Goal: Information Seeking & Learning: Learn about a topic

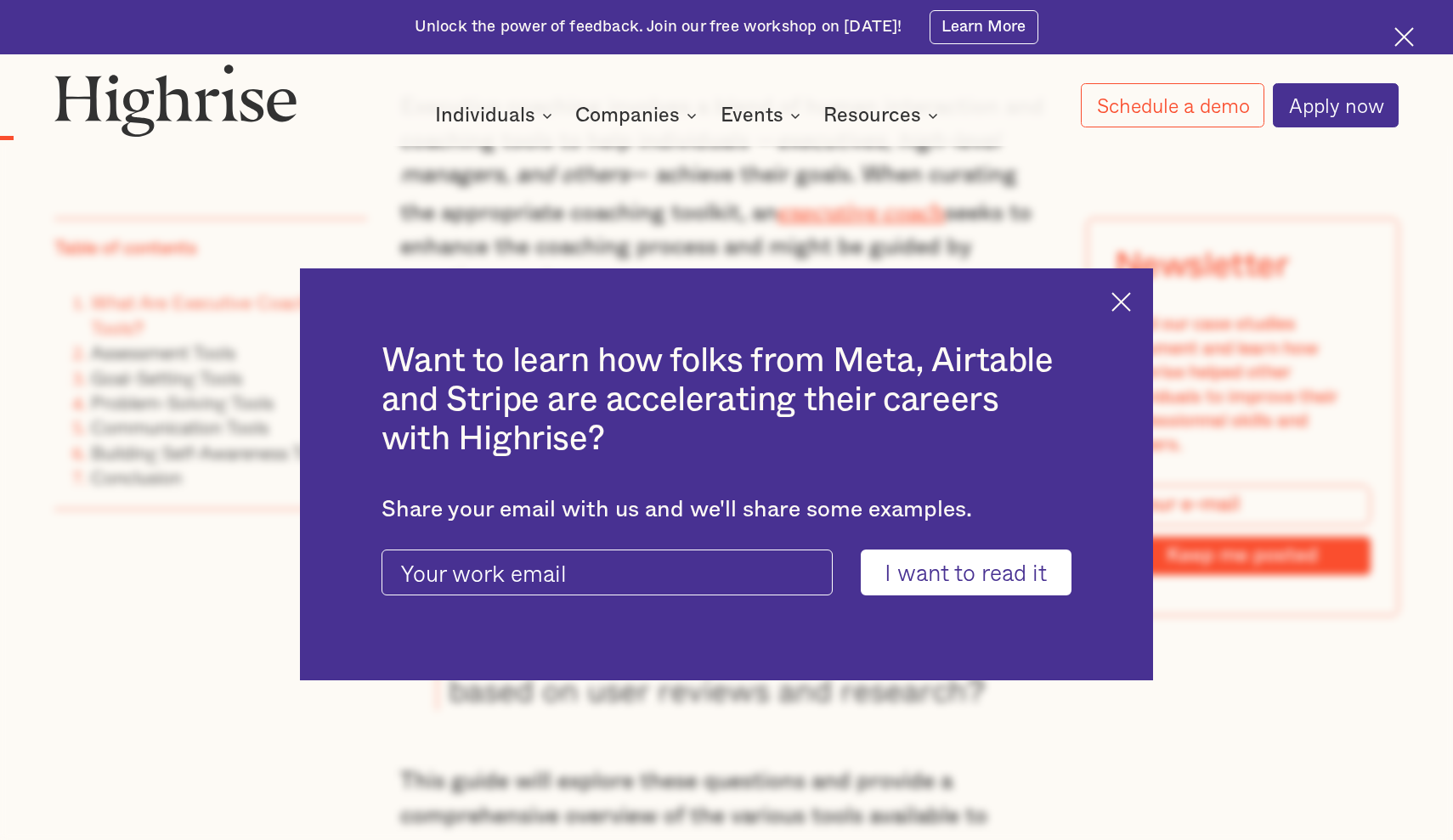
scroll to position [682, 0]
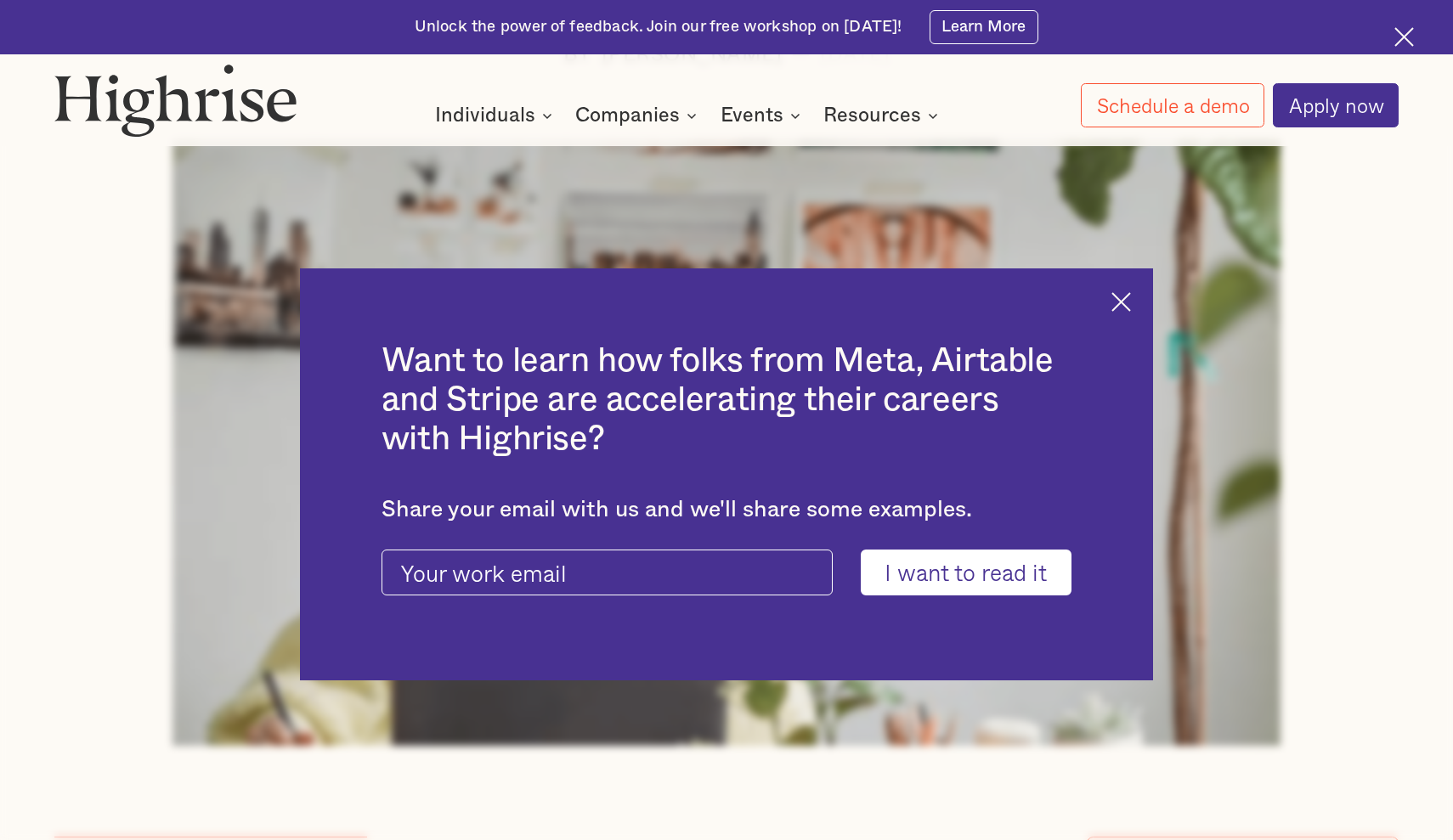
click at [1123, 309] on img at bounding box center [1121, 302] width 19 height 19
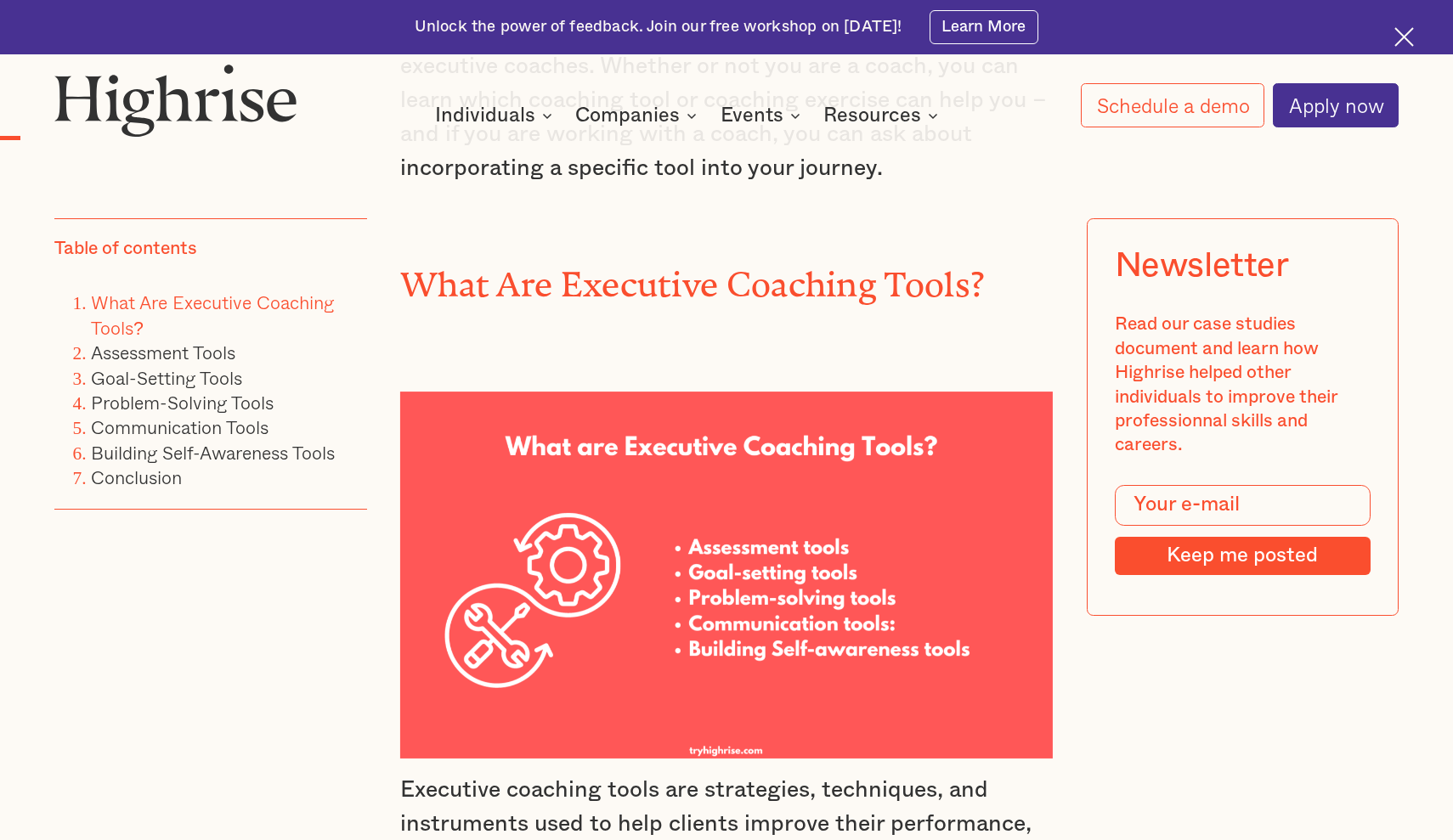
scroll to position [2239, 0]
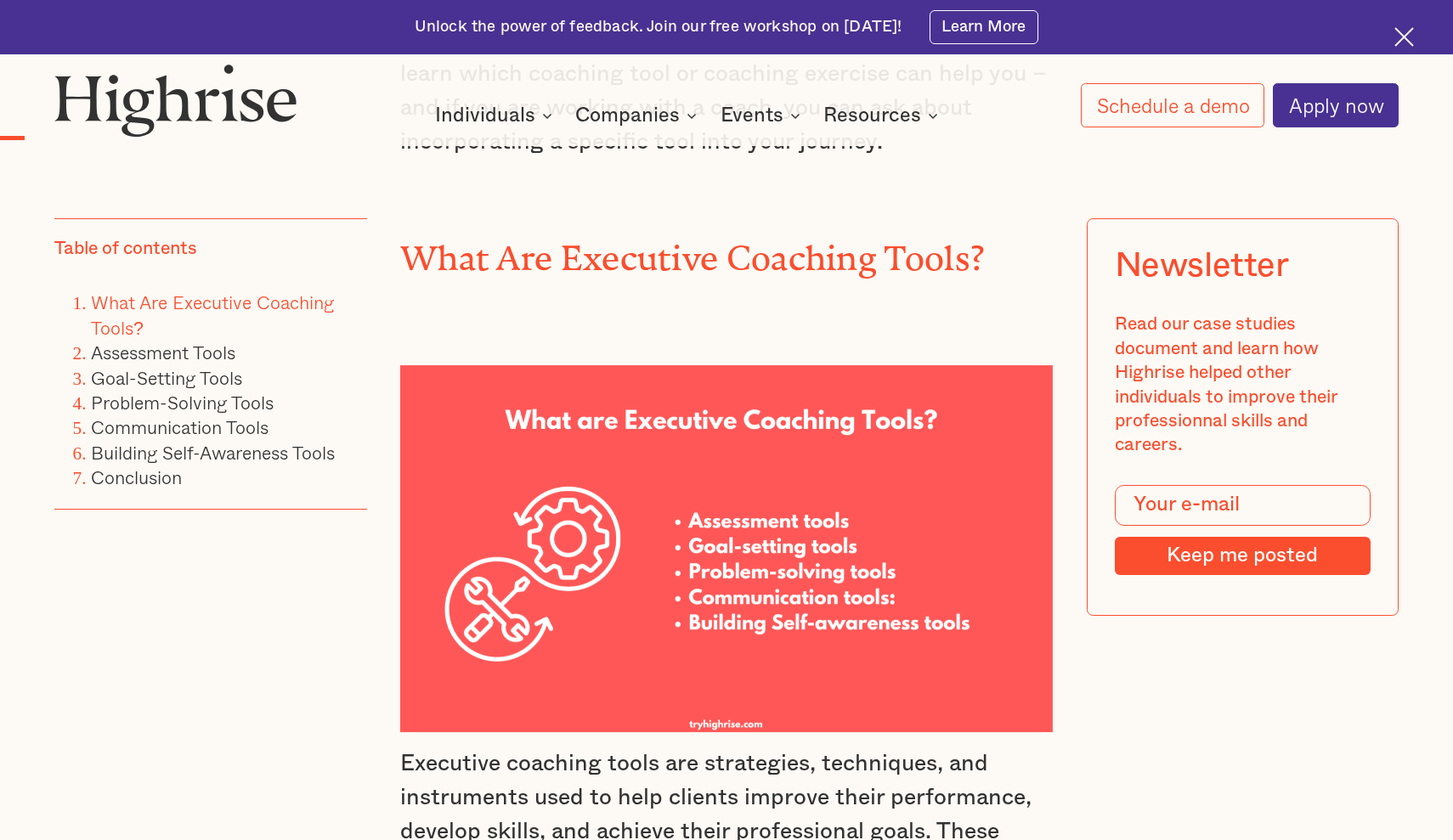
drag, startPoint x: 675, startPoint y: 504, endPoint x: 965, endPoint y: 638, distance: 319.5
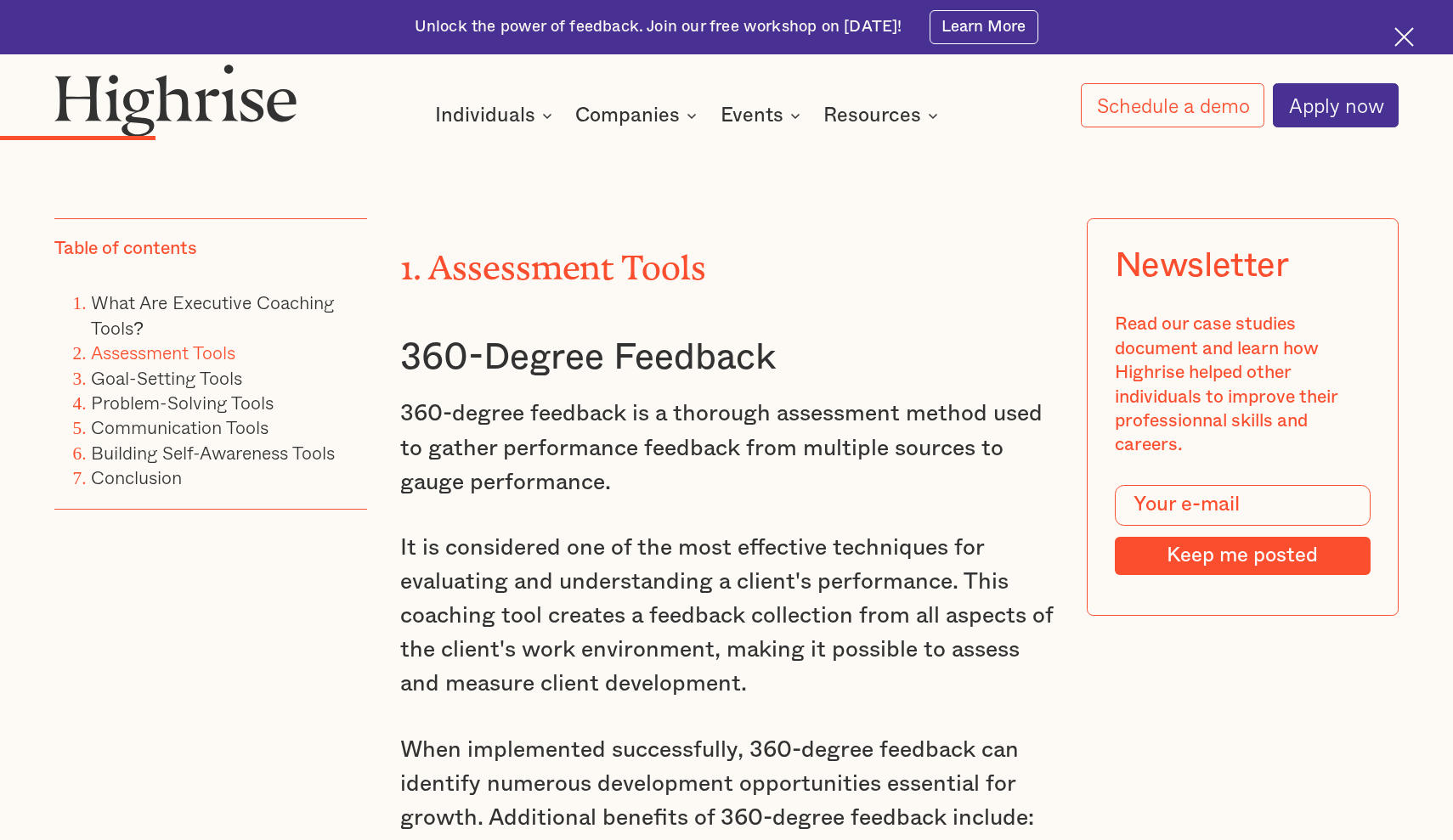
scroll to position [4579, 0]
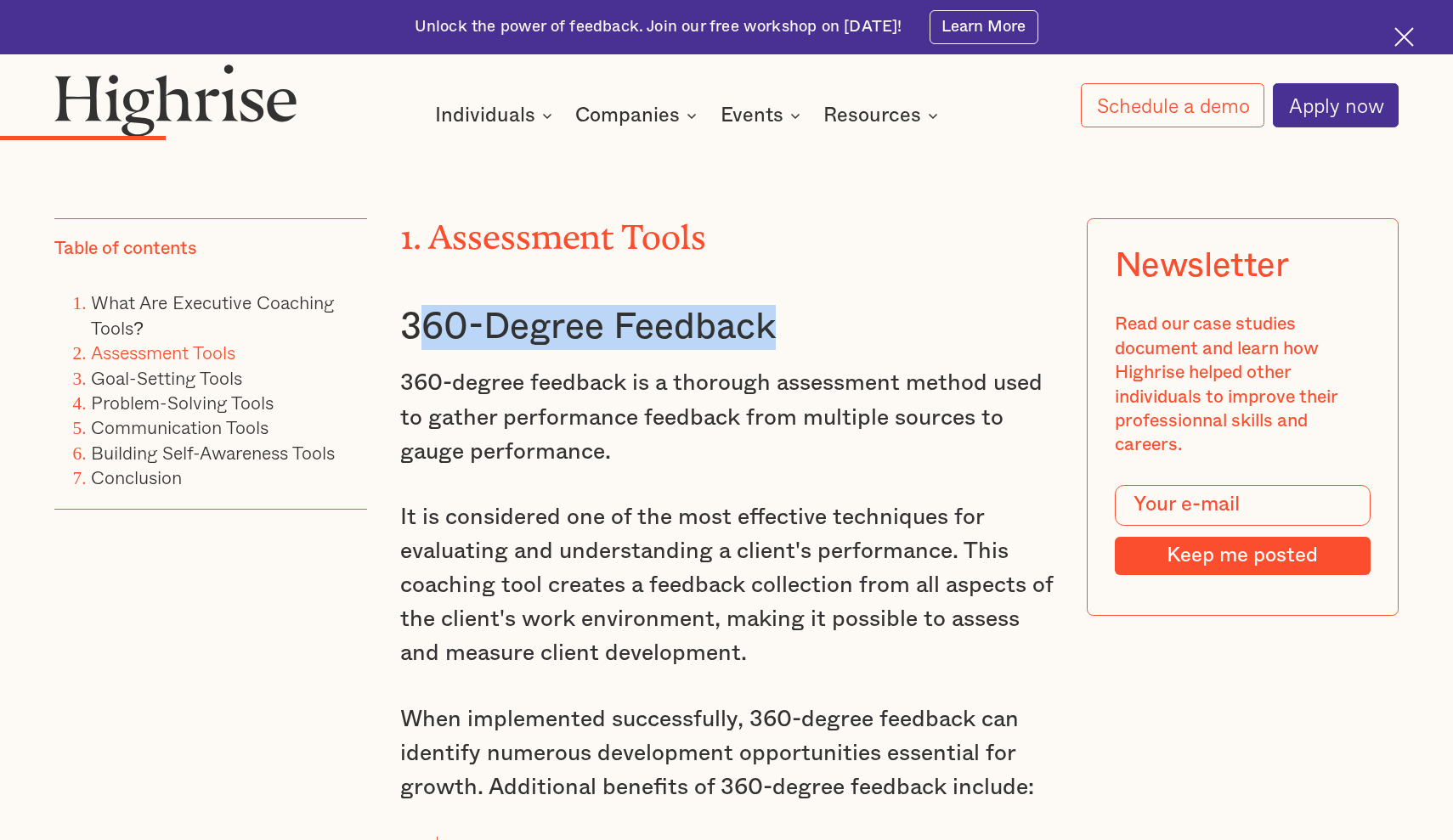
drag, startPoint x: 796, startPoint y: 273, endPoint x: 412, endPoint y: 272, distance: 384.0
click at [412, 305] on h3 "360-Degree Feedback" at bounding box center [726, 327] width 652 height 45
drag, startPoint x: 401, startPoint y: 268, endPoint x: 794, endPoint y: 291, distance: 393.7
click at [794, 305] on h3 "360-Degree Feedback" at bounding box center [726, 327] width 652 height 45
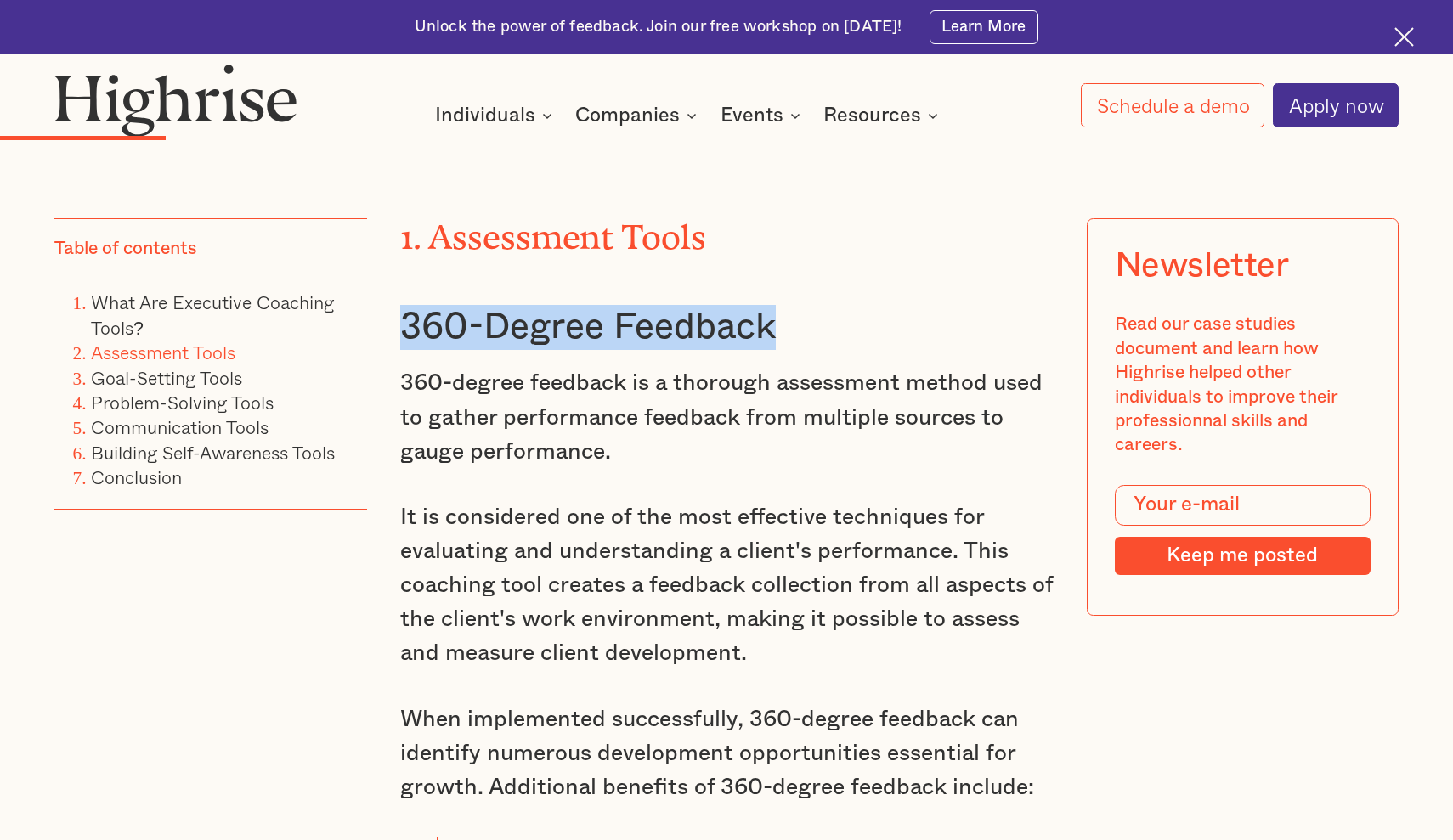
copy h3 "360-Degree Feedback"
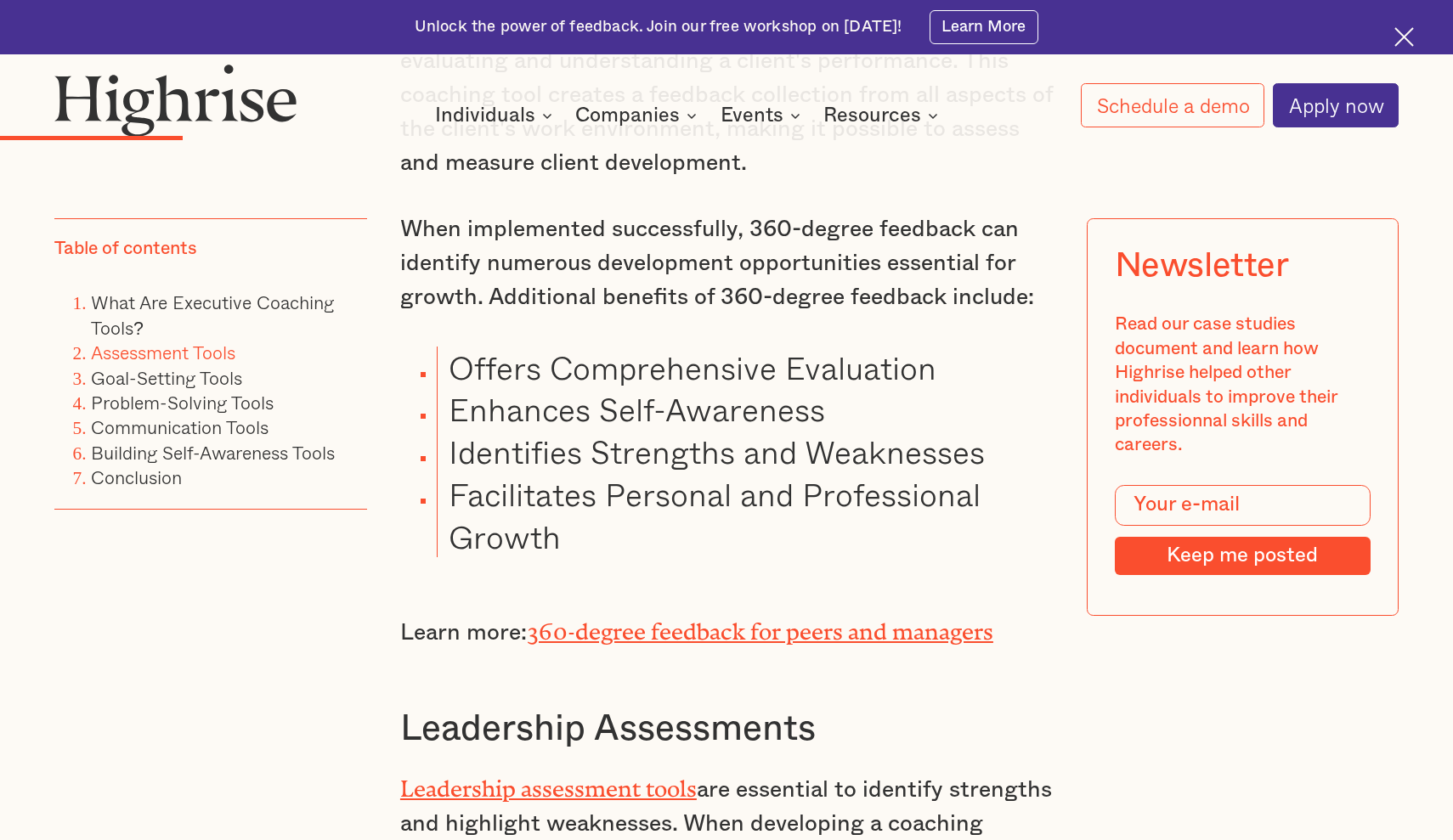
scroll to position [5253, 0]
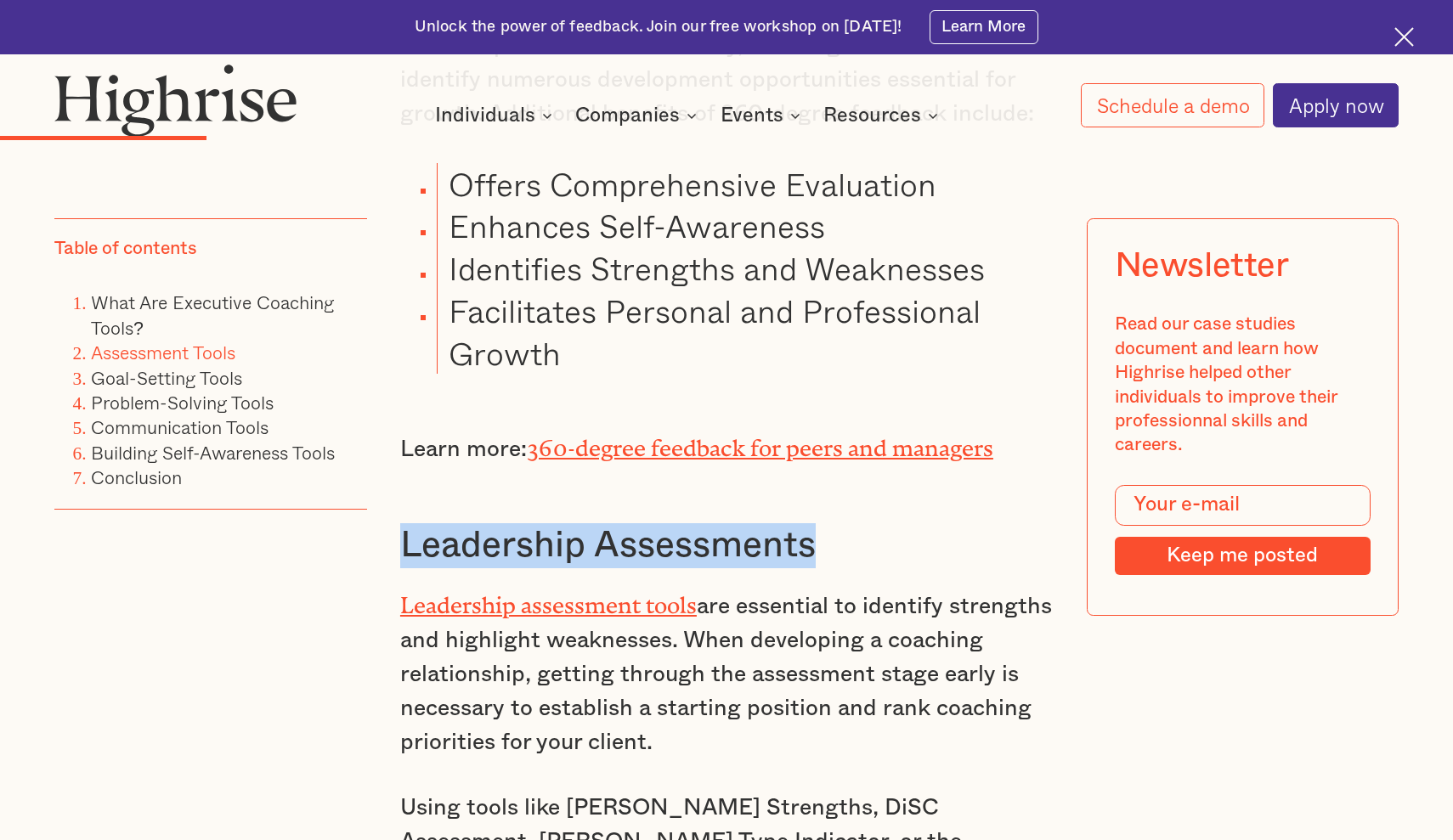
drag, startPoint x: 828, startPoint y: 485, endPoint x: 405, endPoint y: 486, distance: 423.0
click at [405, 523] on h3 "Leadership Assessments" at bounding box center [726, 545] width 652 height 45
copy h3 "Leadership Assessments"
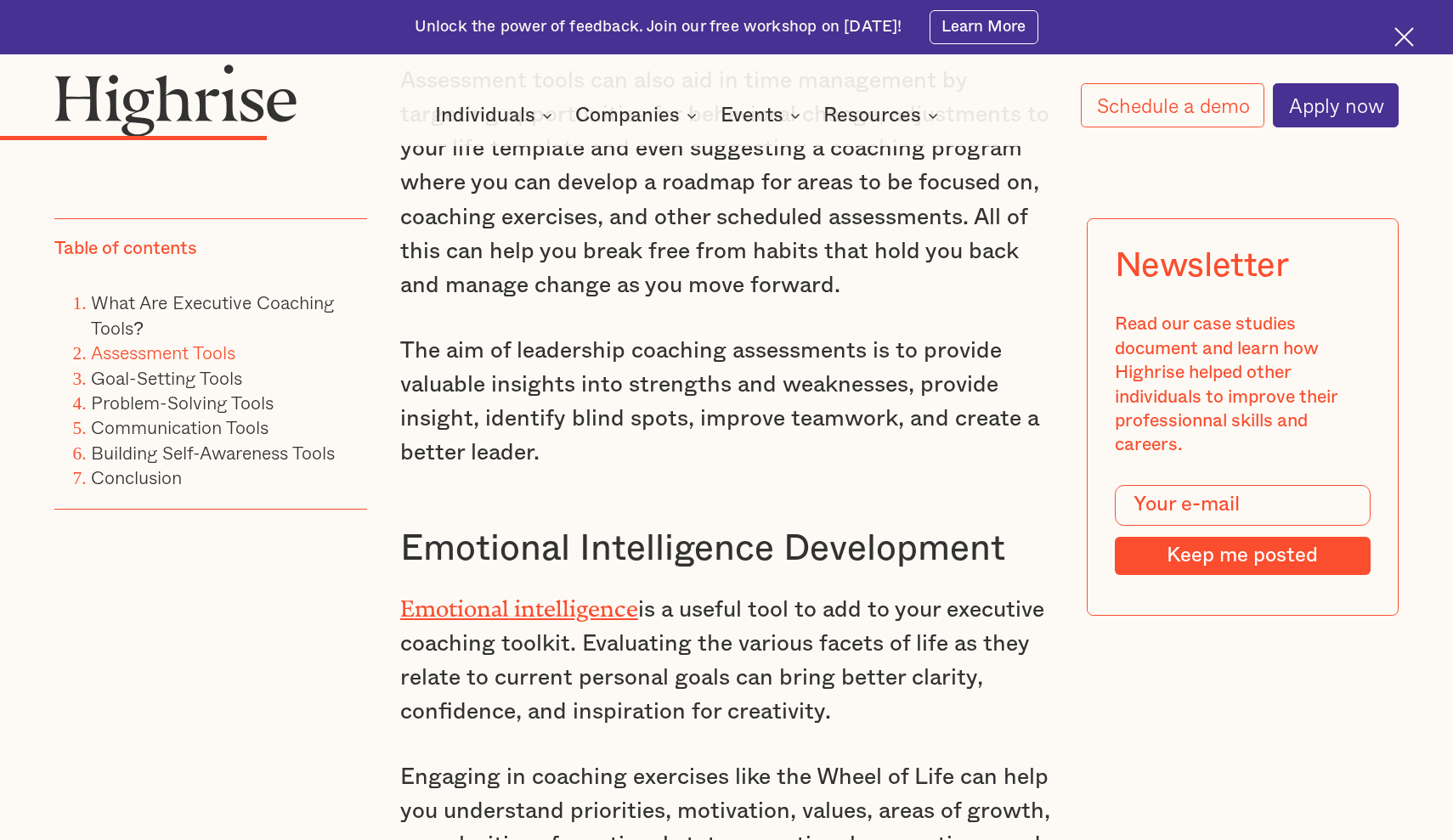
scroll to position [6260, 0]
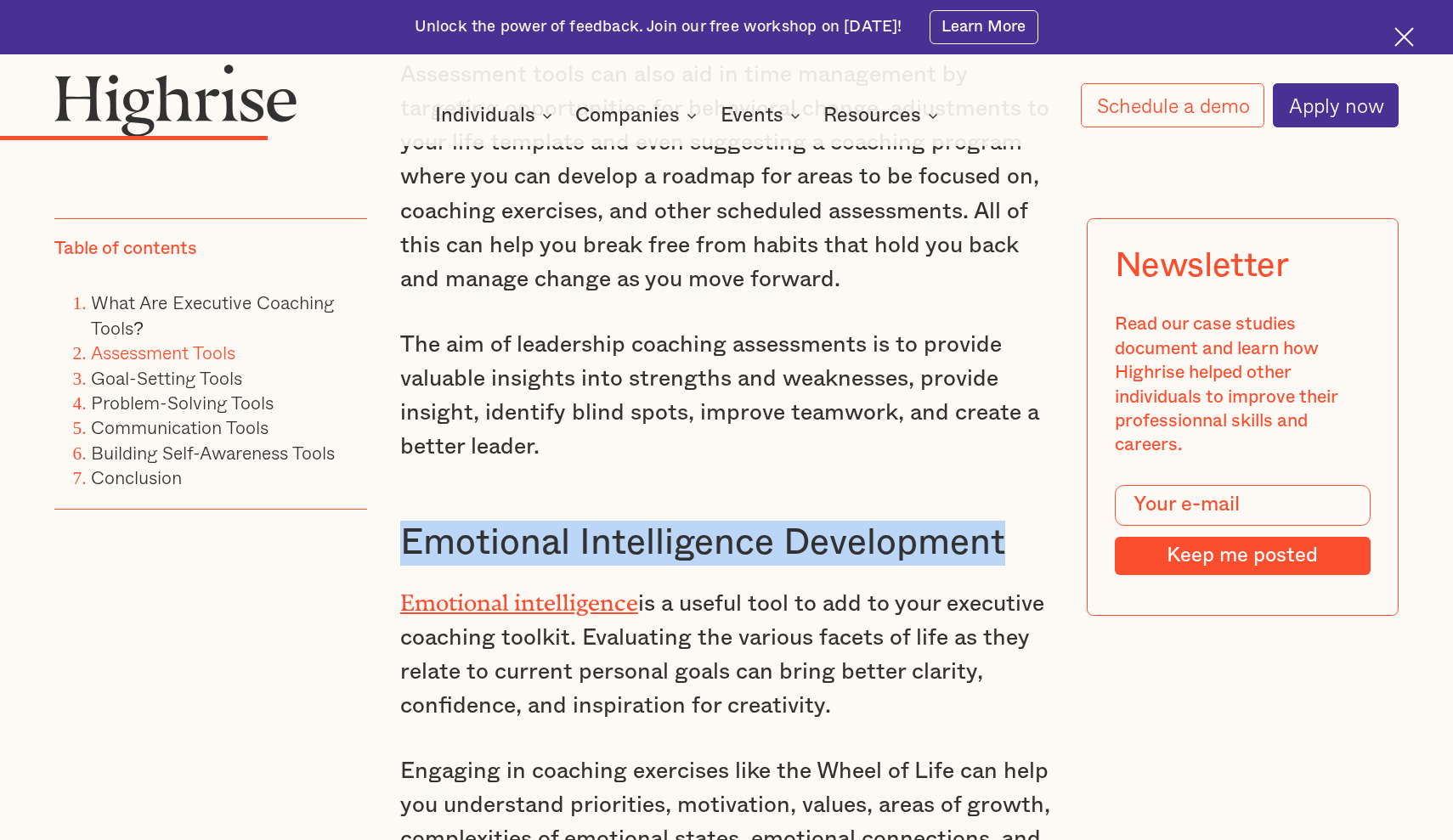
drag, startPoint x: 403, startPoint y: 434, endPoint x: 1021, endPoint y: 441, distance: 618.0
click at [1021, 520] on h3 "Emotional Intelligence Development" at bounding box center [726, 543] width 652 height 45
copy h3 "Emotional Intelligence Development"
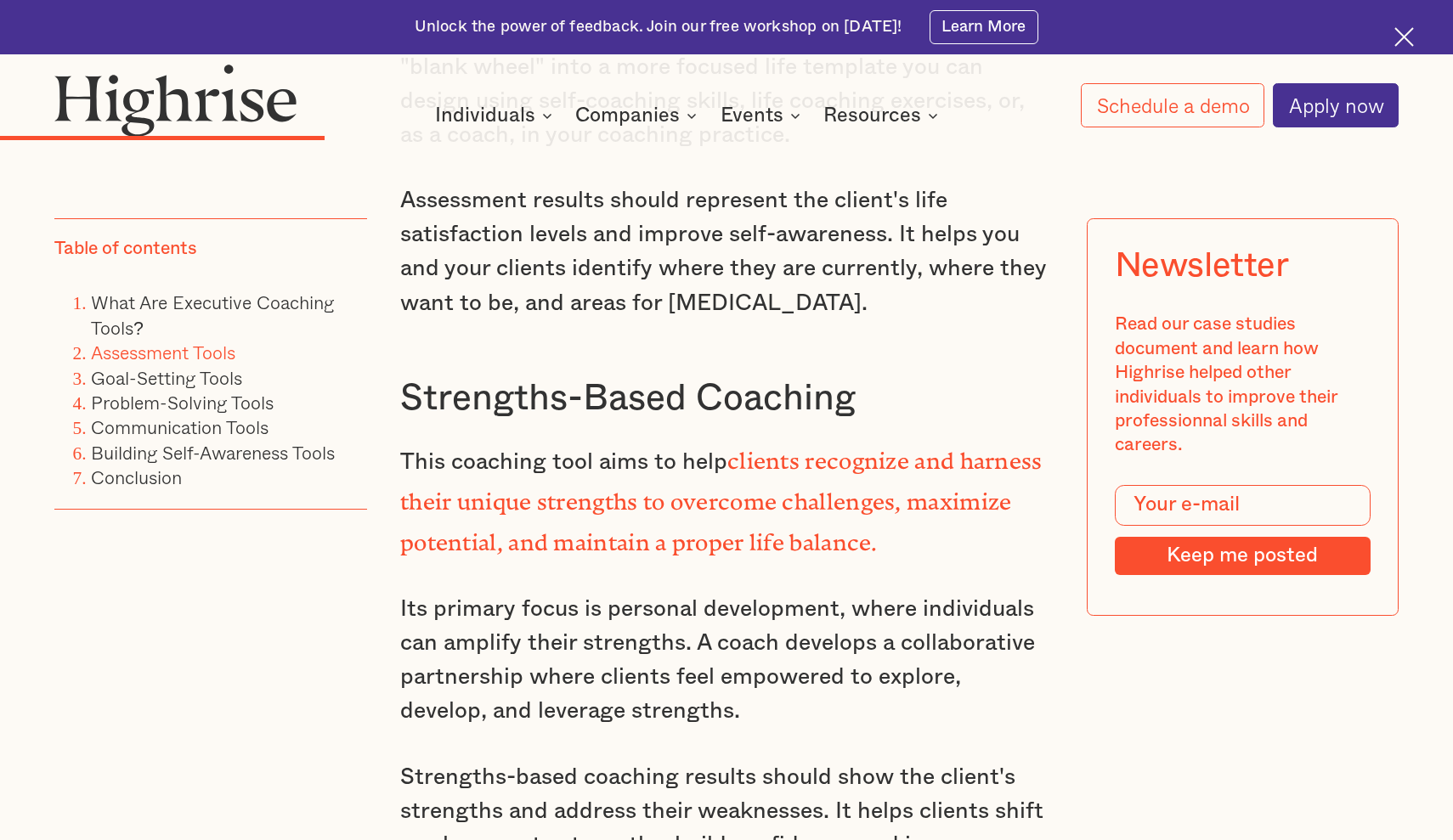
scroll to position [7106, 0]
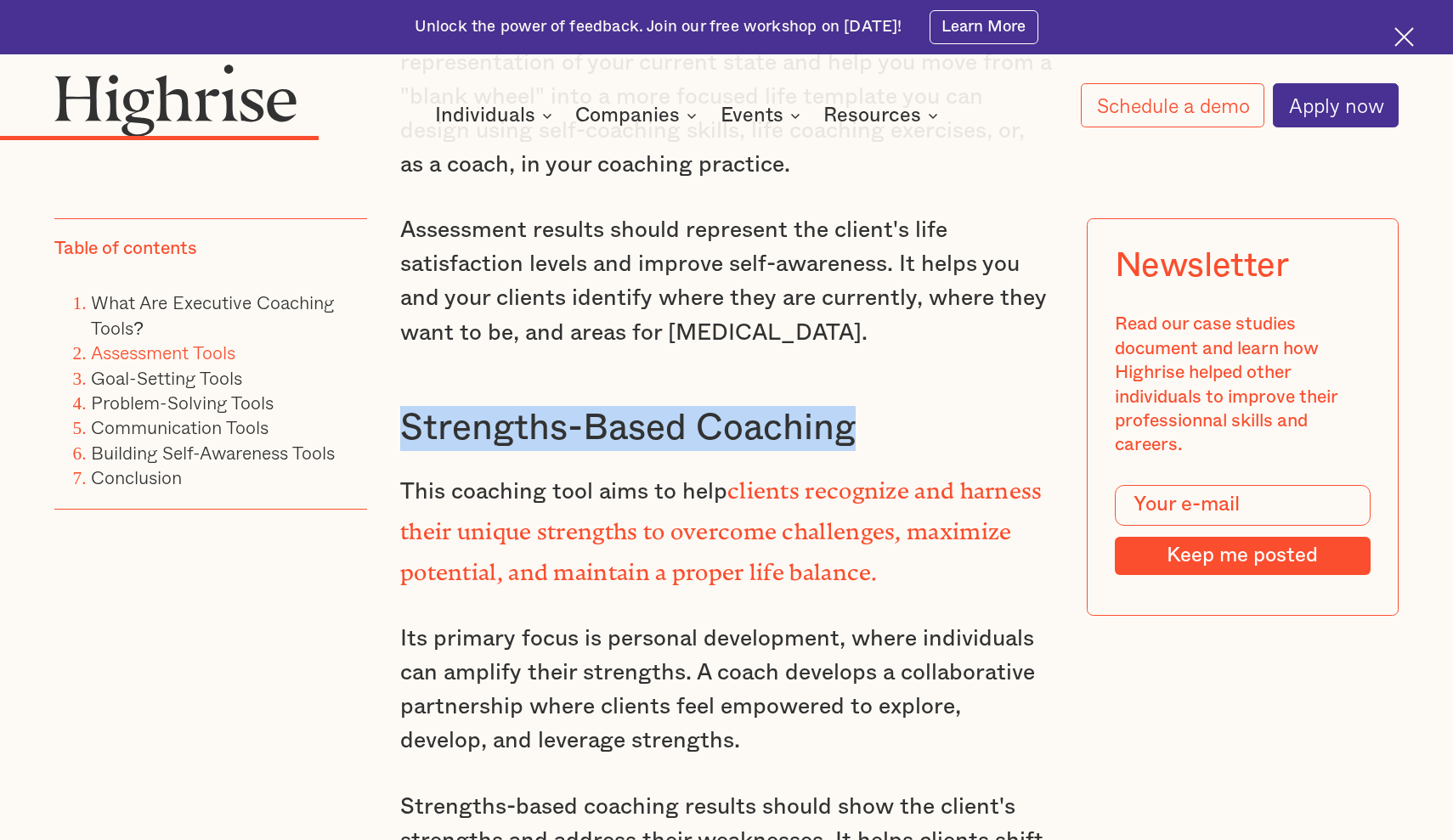
drag, startPoint x: 866, startPoint y: 327, endPoint x: 400, endPoint y: 327, distance: 466.0
click at [400, 406] on h3 "Strengths-Based Coaching" at bounding box center [726, 428] width 652 height 45
copy h3 "Strengths-Based Coaching"
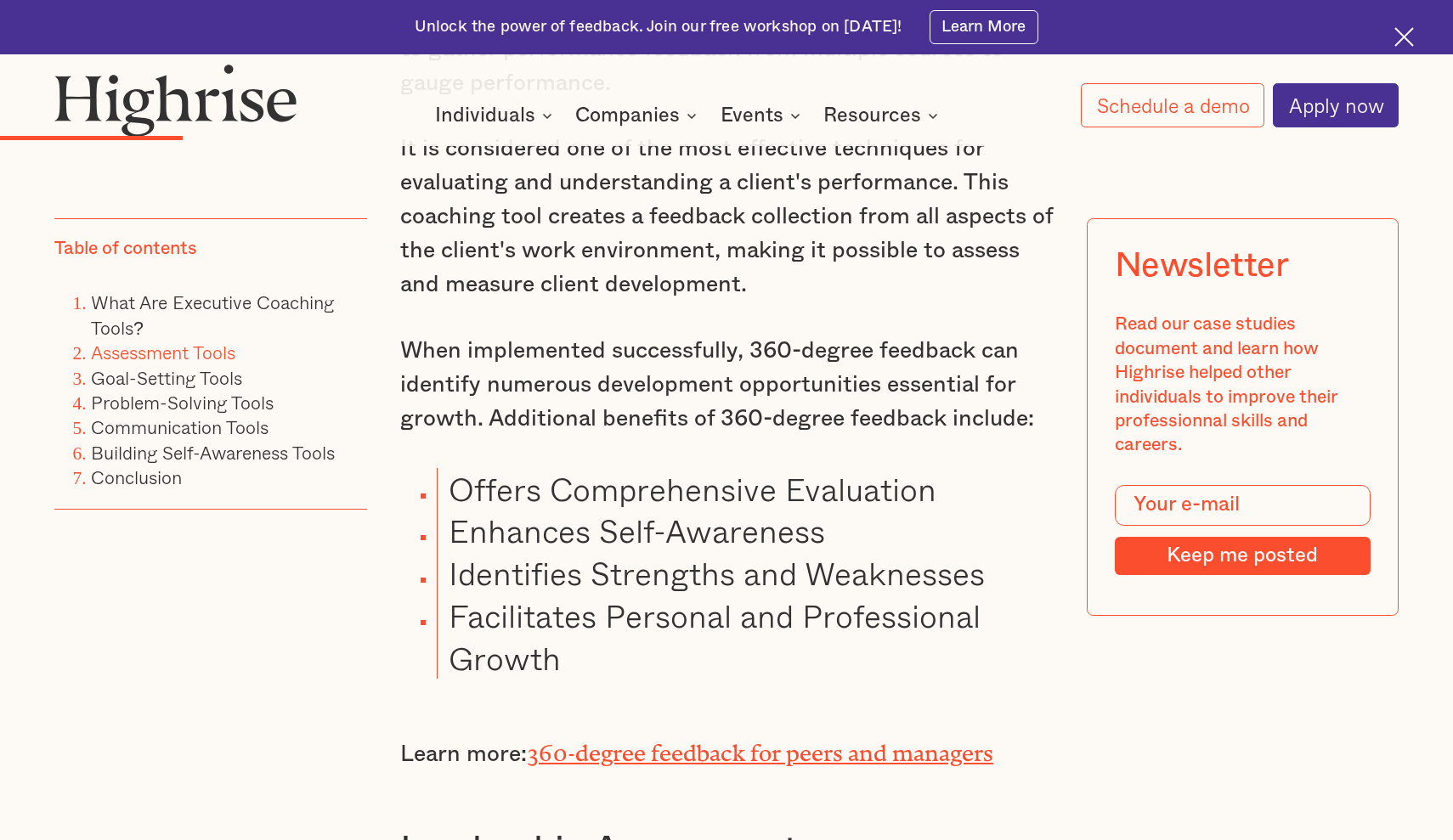
scroll to position [4972, 0]
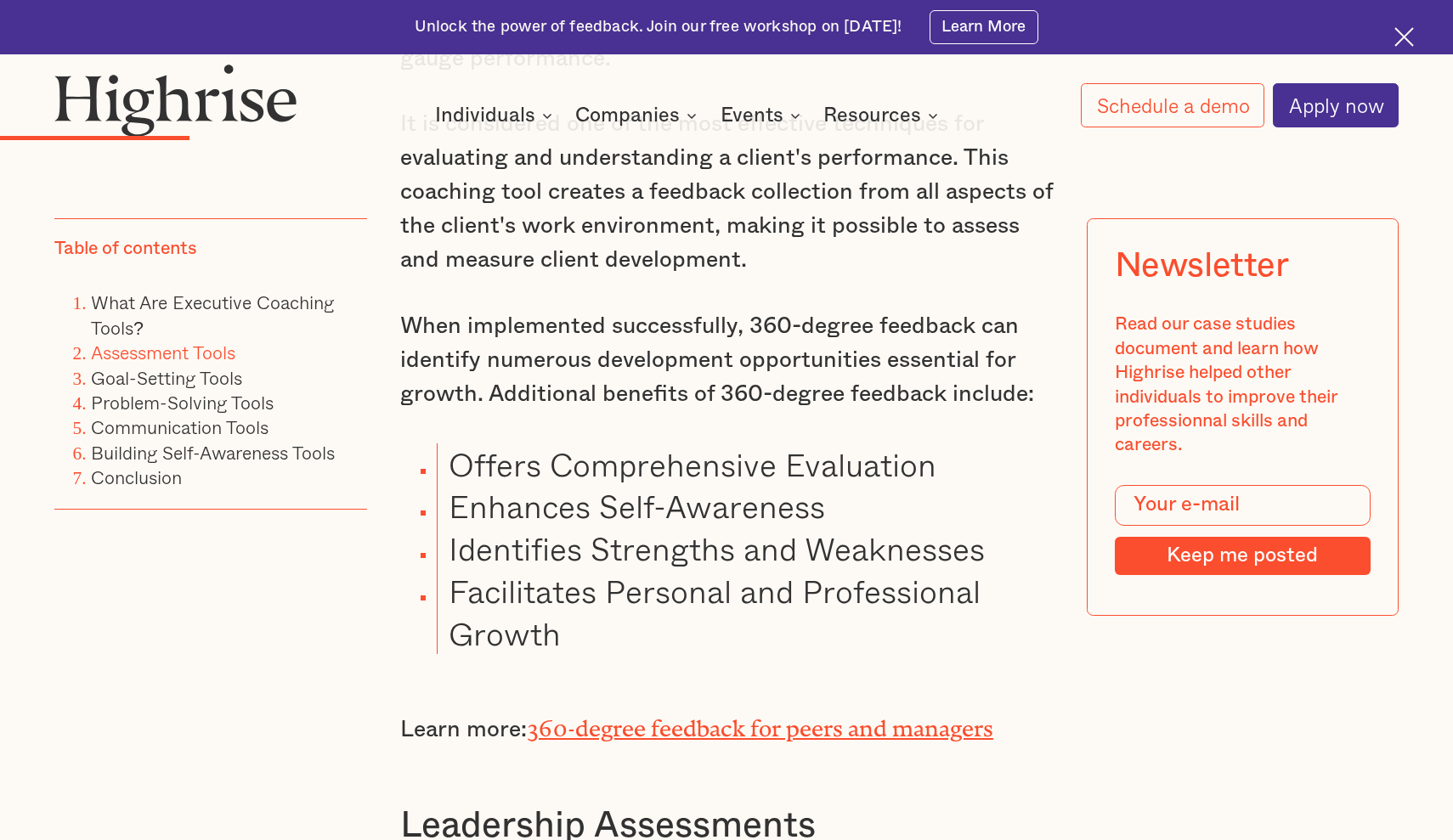
click at [687, 715] on link "360-degree feedback for peers and managers" at bounding box center [760, 723] width 466 height 16
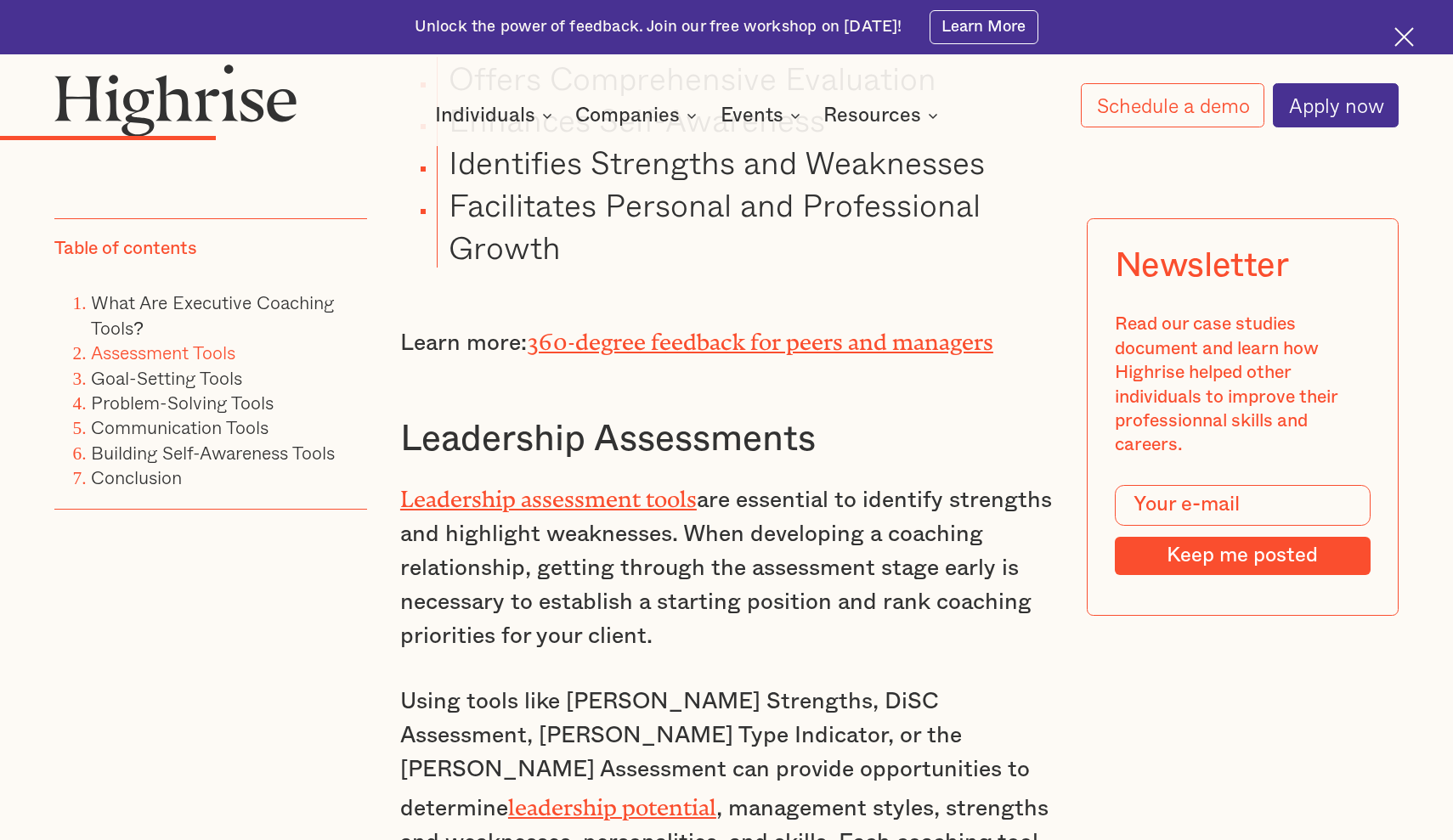
scroll to position [5408, 0]
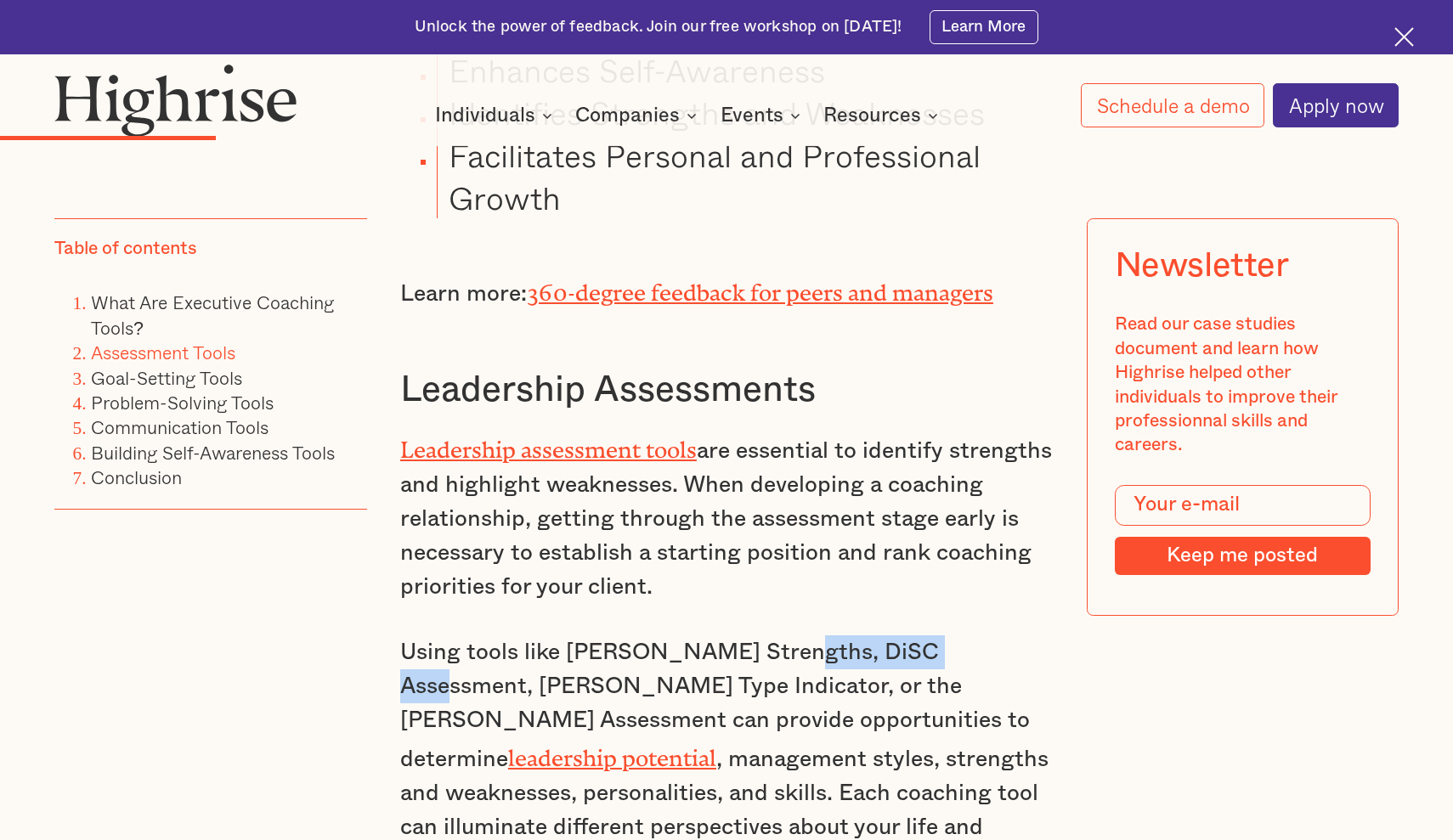
drag, startPoint x: 765, startPoint y: 584, endPoint x: 947, endPoint y: 579, distance: 182.1
click at [947, 636] on p "Using tools like [PERSON_NAME] Strengths, DiSC Assessment, [PERSON_NAME] Type I…" at bounding box center [726, 757] width 652 height 243
copy p "DiSC Assessment"
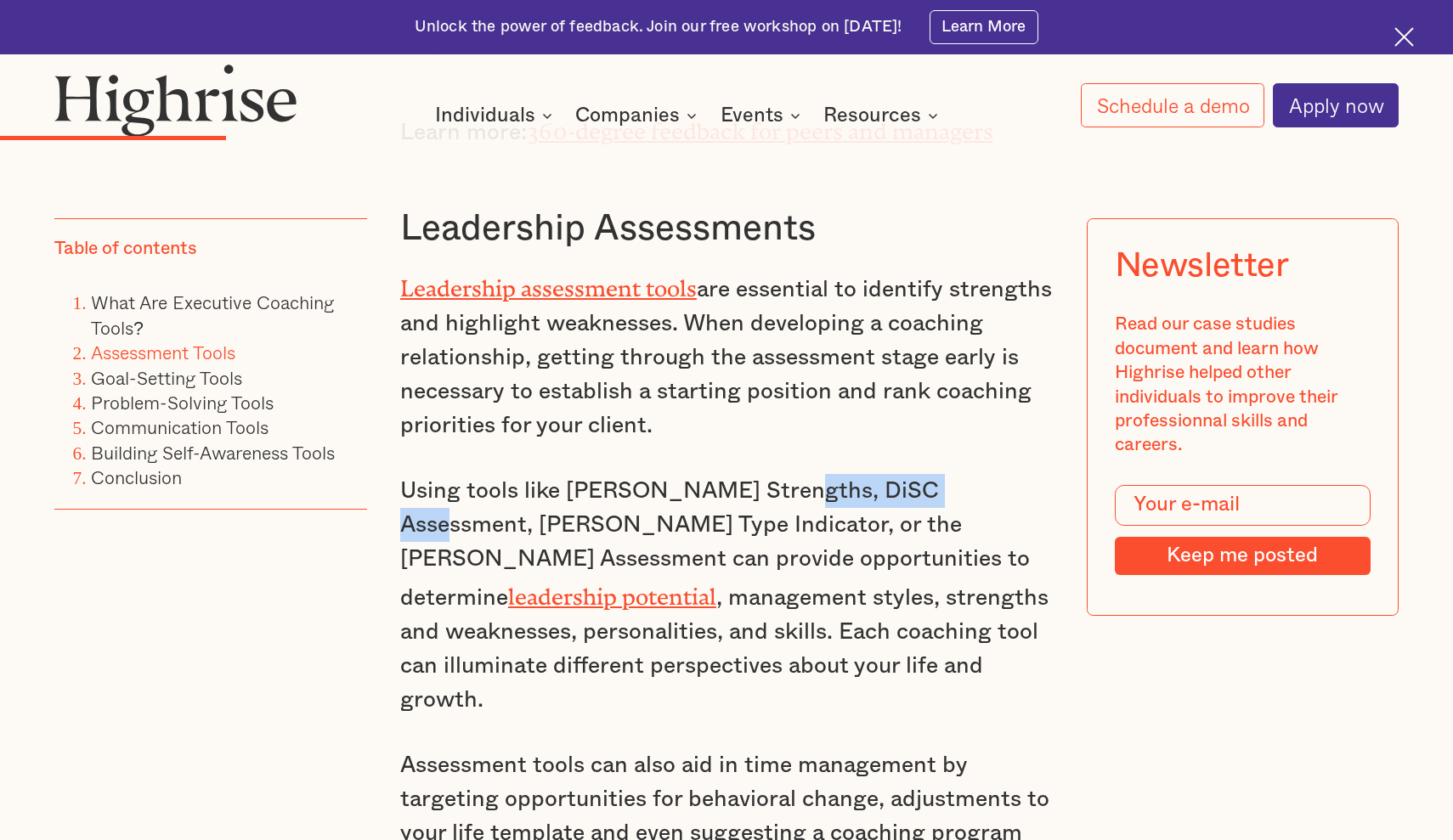
scroll to position [5568, 0]
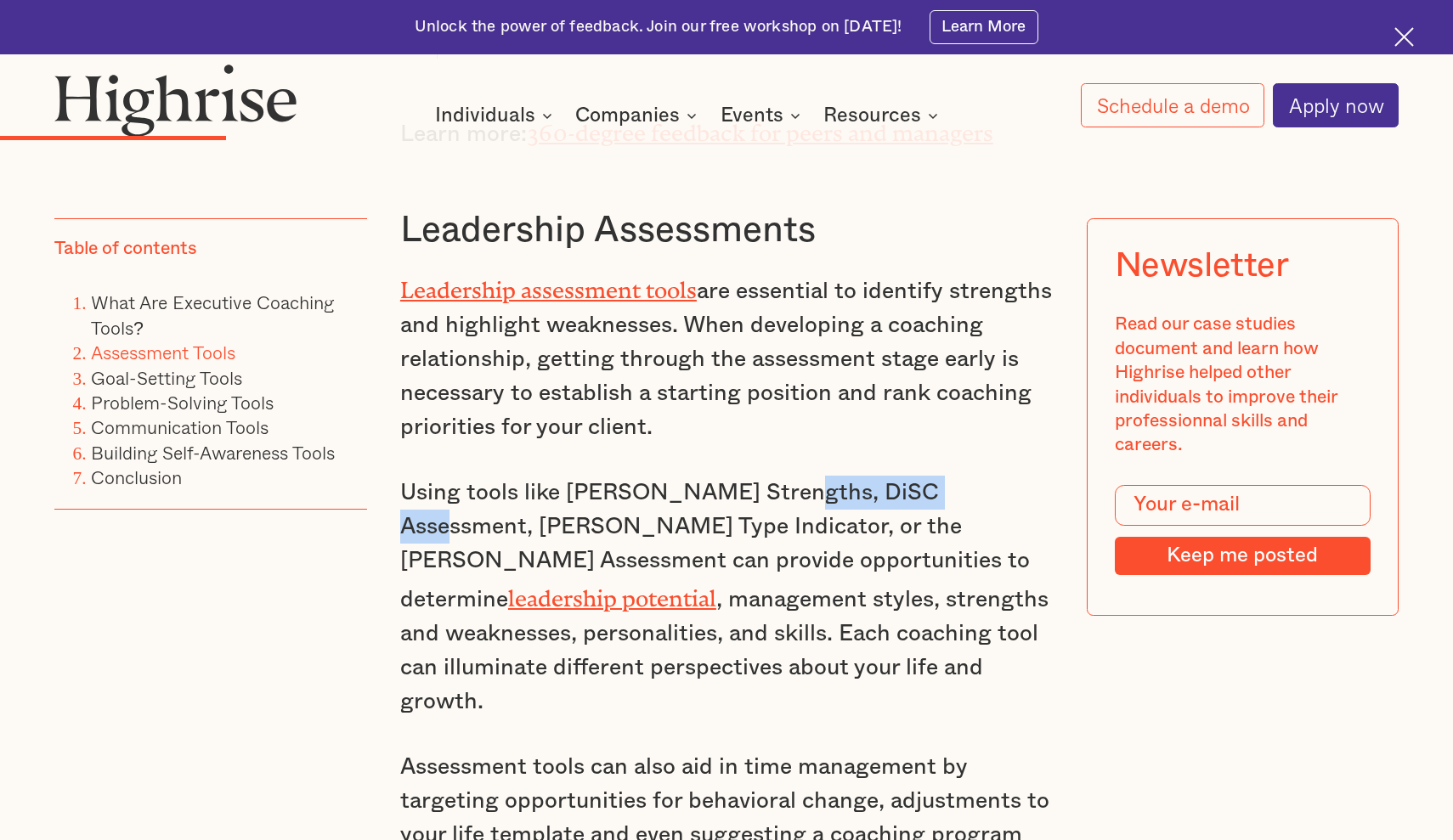
click at [716, 585] on link "leadership potential" at bounding box center [612, 593] width 208 height 16
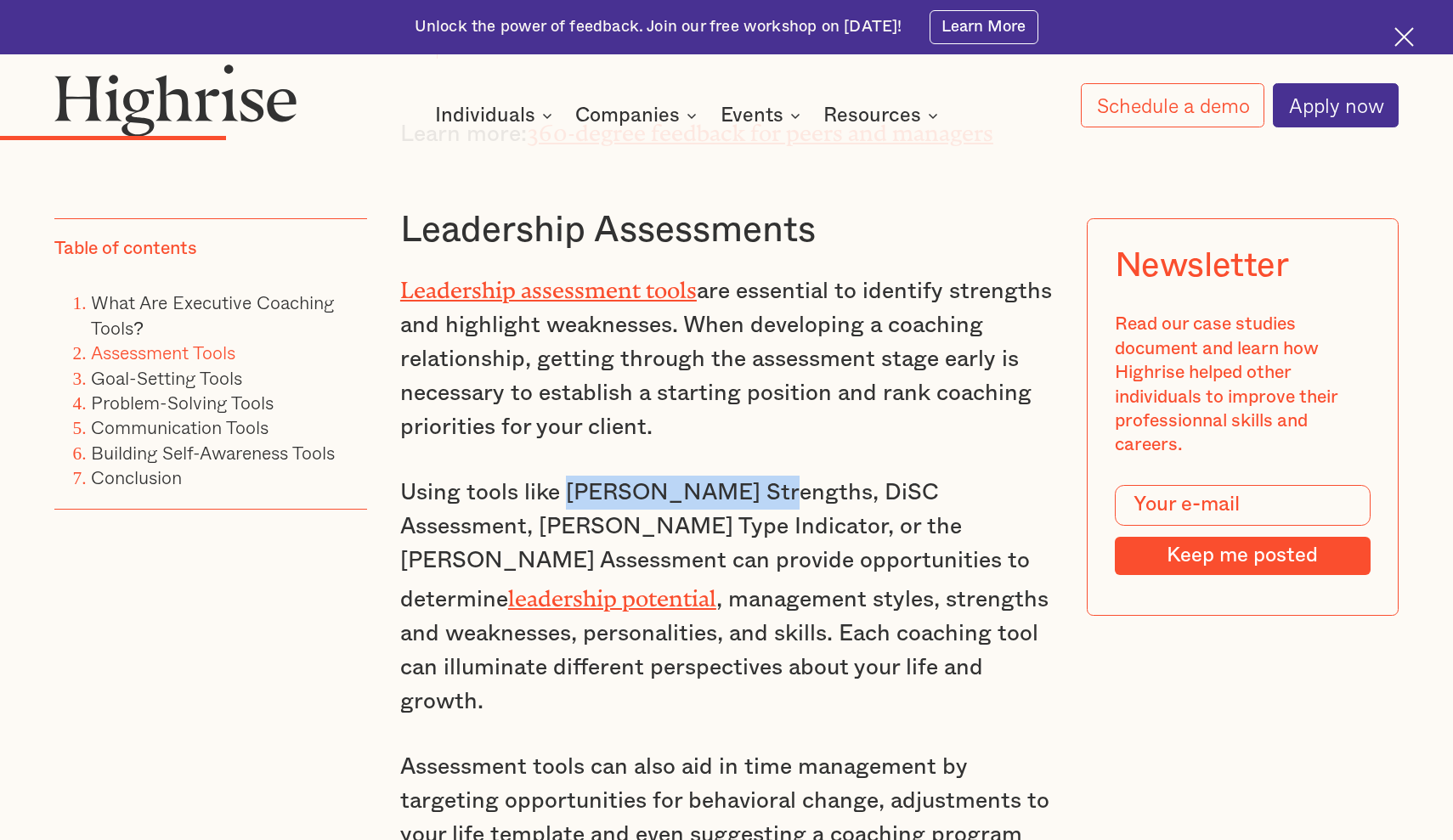
drag, startPoint x: 571, startPoint y: 420, endPoint x: 748, endPoint y: 415, distance: 177.1
click at [748, 476] on p "Using tools like [PERSON_NAME] Strengths, DiSC Assessment, [PERSON_NAME] Type I…" at bounding box center [726, 597] width 652 height 243
copy p "[PERSON_NAME] Strengths"
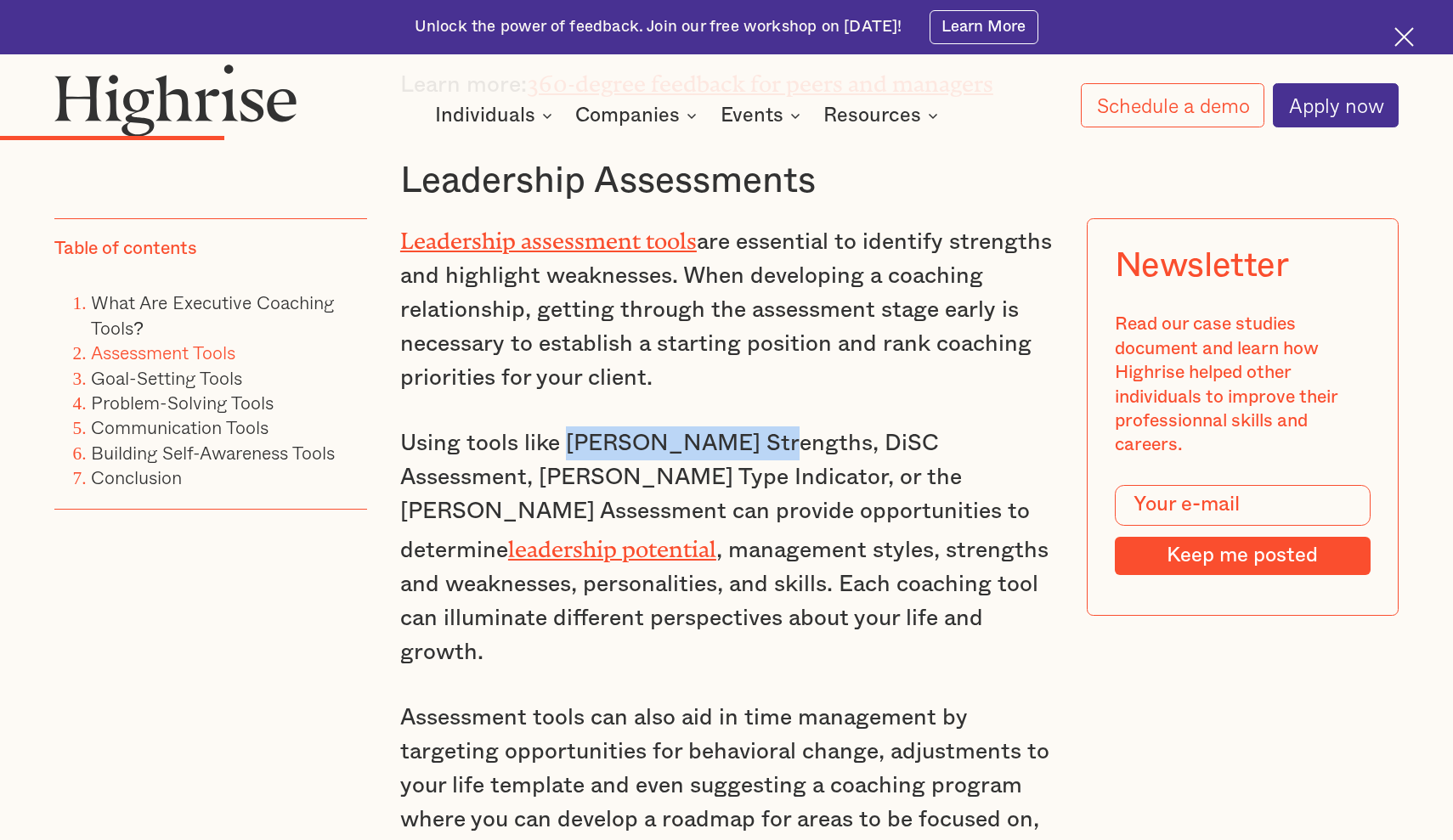
scroll to position [5537, 0]
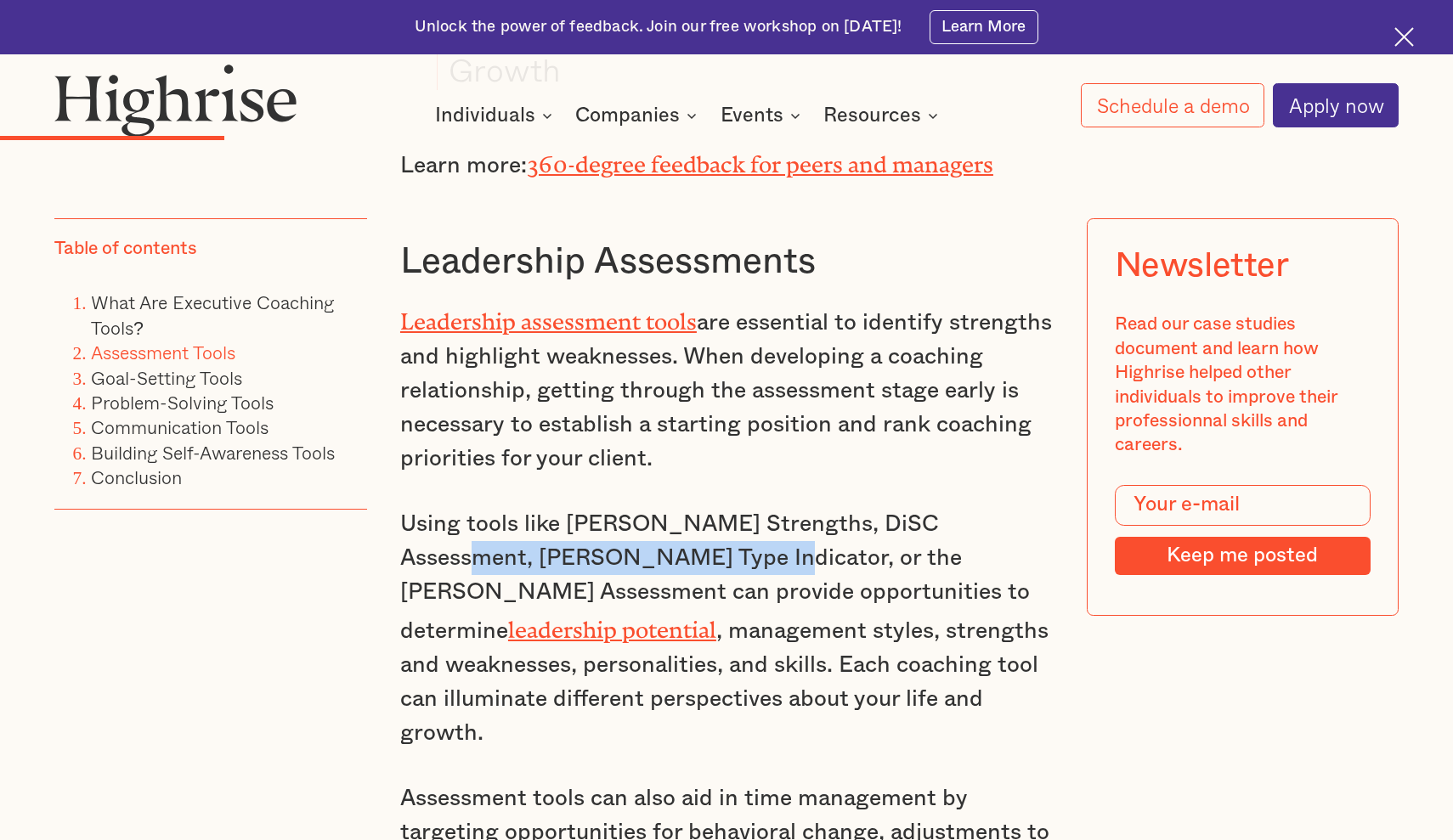
drag, startPoint x: 957, startPoint y: 451, endPoint x: 622, endPoint y: 478, distance: 336.1
click at [622, 507] on p "Using tools like [PERSON_NAME] Strengths, DiSC Assessment, [PERSON_NAME] Type I…" at bounding box center [726, 628] width 652 height 243
copy p "[PERSON_NAME] Type Indicator"
click at [751, 507] on p "Using tools like [PERSON_NAME] Strengths, DiSC Assessment, [PERSON_NAME] Type I…" at bounding box center [726, 628] width 652 height 243
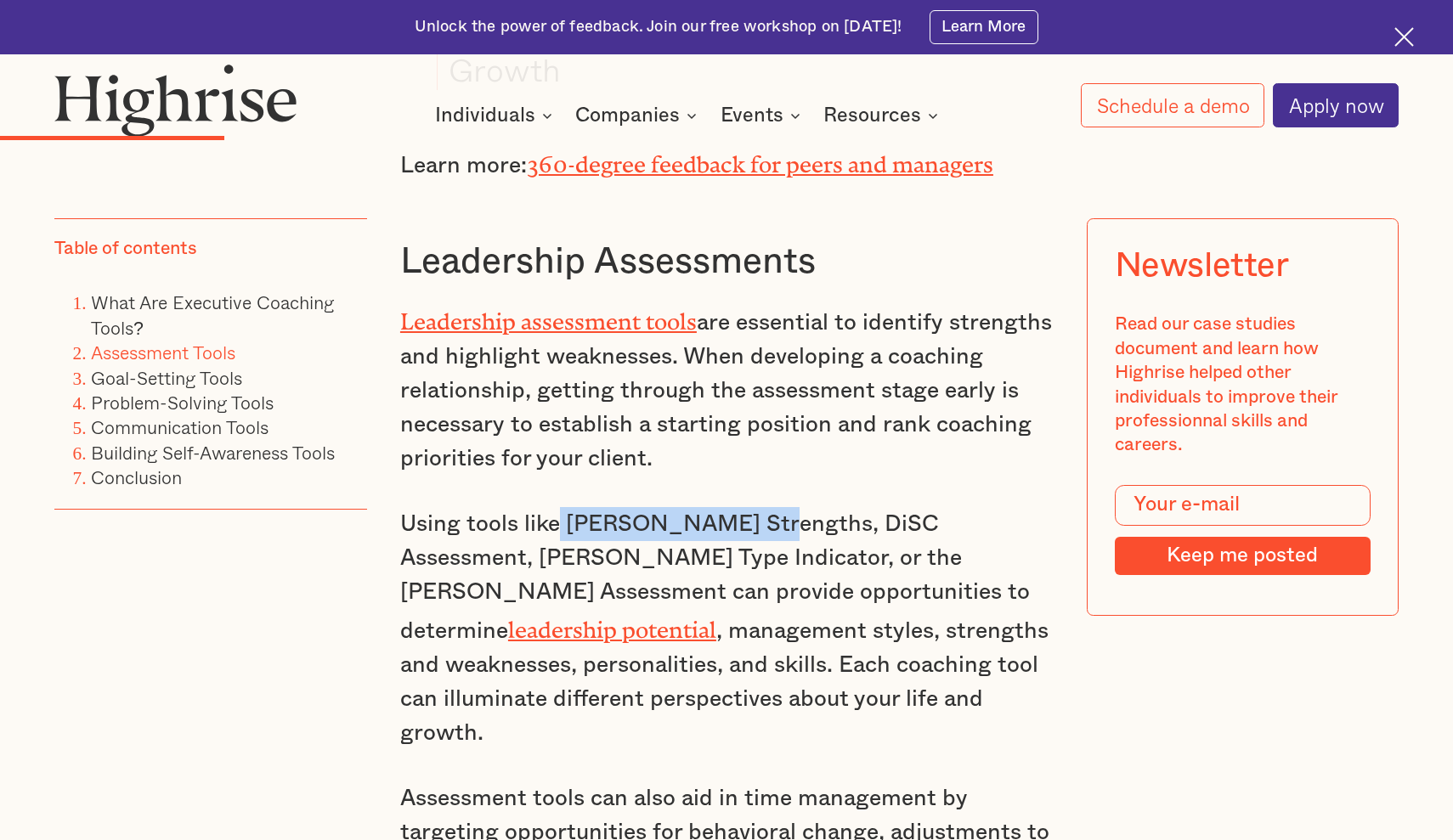
drag, startPoint x: 560, startPoint y: 448, endPoint x: 745, endPoint y: 451, distance: 185.0
click at [745, 507] on p "Using tools like [PERSON_NAME] Strengths, DiSC Assessment, [PERSON_NAME] Type I…" at bounding box center [726, 628] width 652 height 243
copy p "[PERSON_NAME] Strengths"
click at [638, 507] on p "Using tools like [PERSON_NAME] Strengths, DiSC Assessment, [PERSON_NAME] Type I…" at bounding box center [726, 628] width 652 height 243
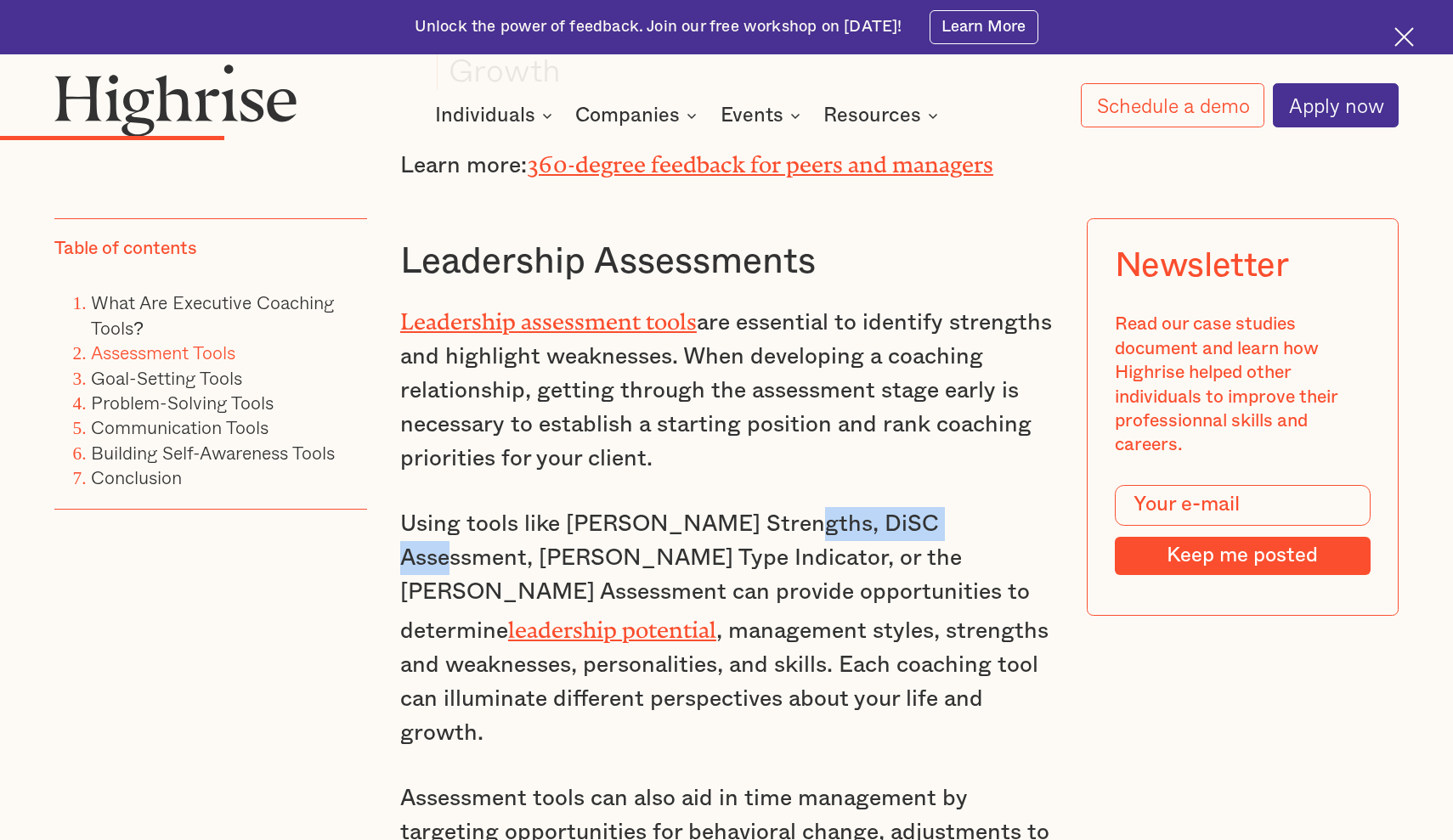
drag, startPoint x: 760, startPoint y: 451, endPoint x: 944, endPoint y: 456, distance: 184.1
click at [944, 507] on p "Using tools like [PERSON_NAME] Strengths, DiSC Assessment, [PERSON_NAME] Type I…" at bounding box center [726, 628] width 652 height 243
copy p "DiSC Assessment"
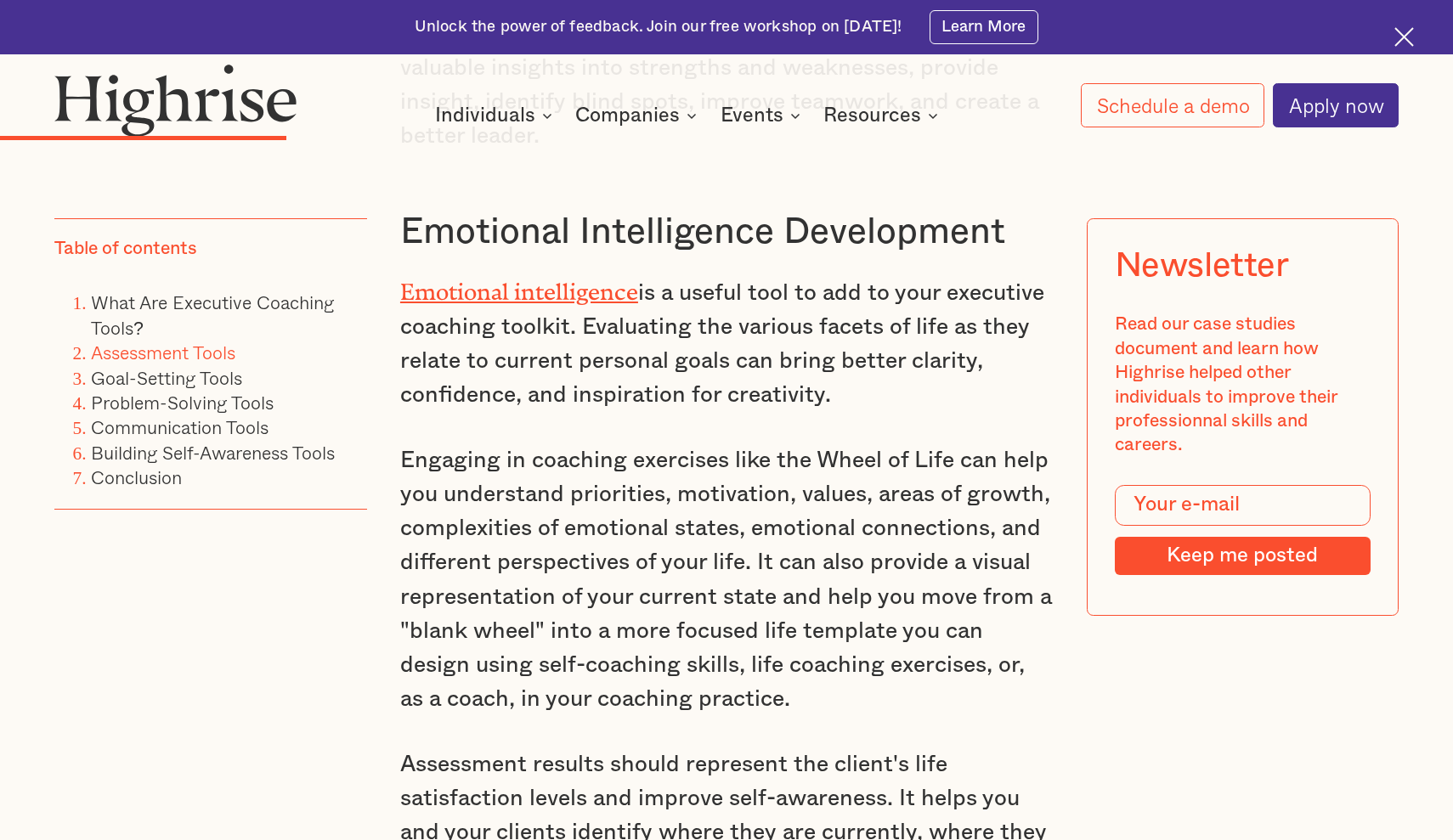
scroll to position [6575, 0]
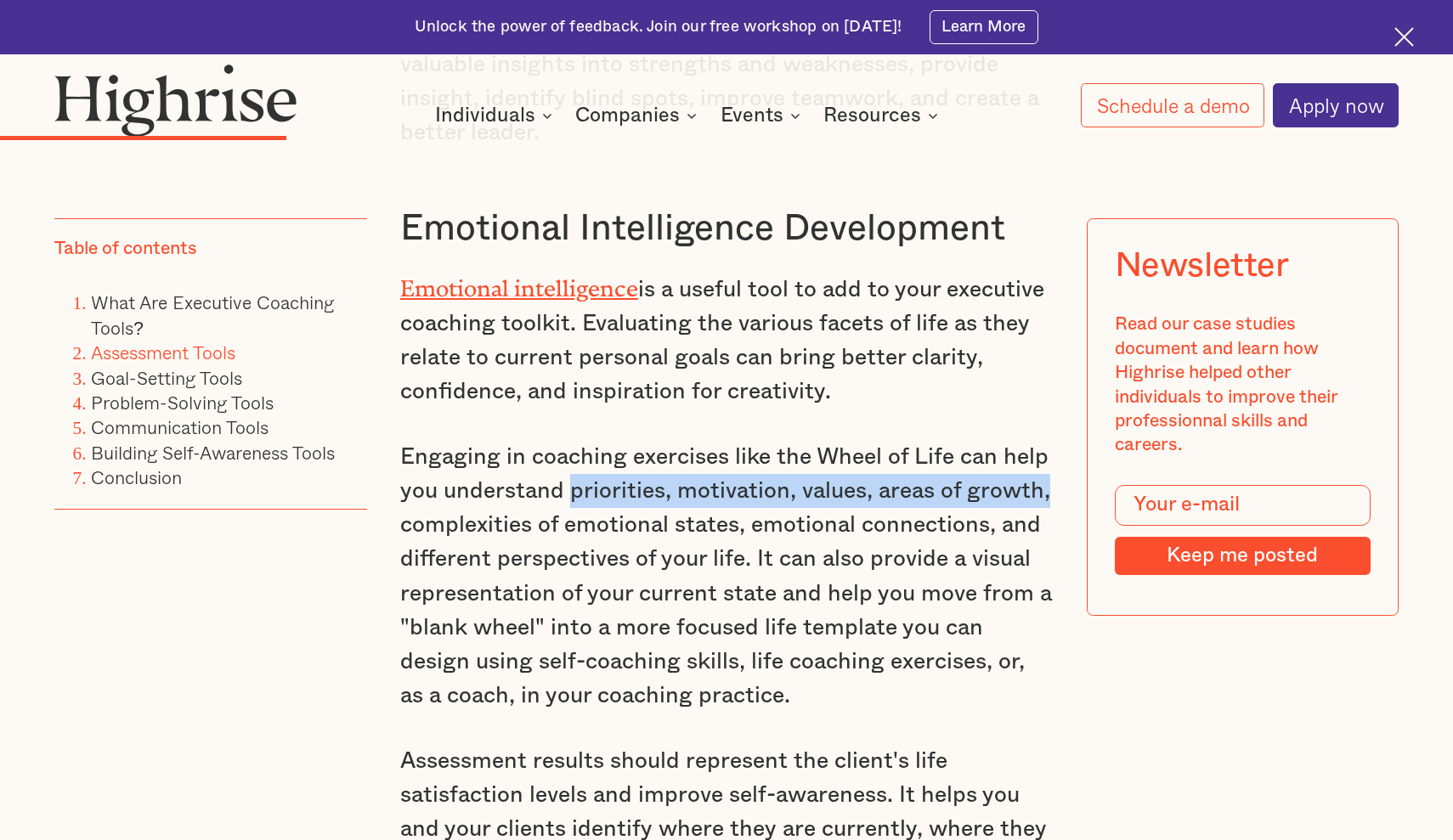
drag, startPoint x: 571, startPoint y: 378, endPoint x: 1053, endPoint y: 369, distance: 482.1
click at [1053, 440] on p "Engaging in coaching exercises like the Wheel of Life can help you understand p…" at bounding box center [726, 576] width 652 height 272
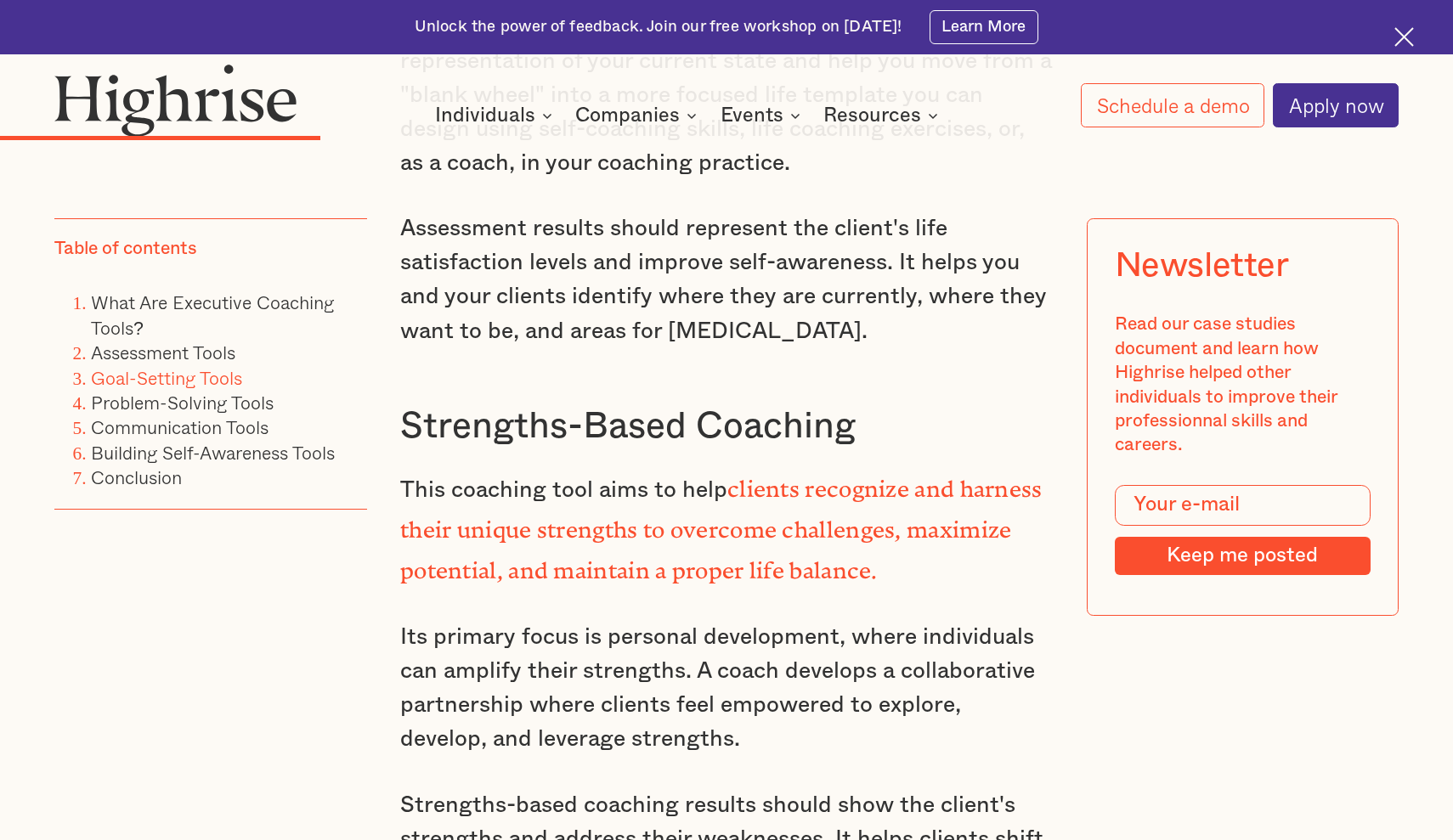
scroll to position [7109, 0]
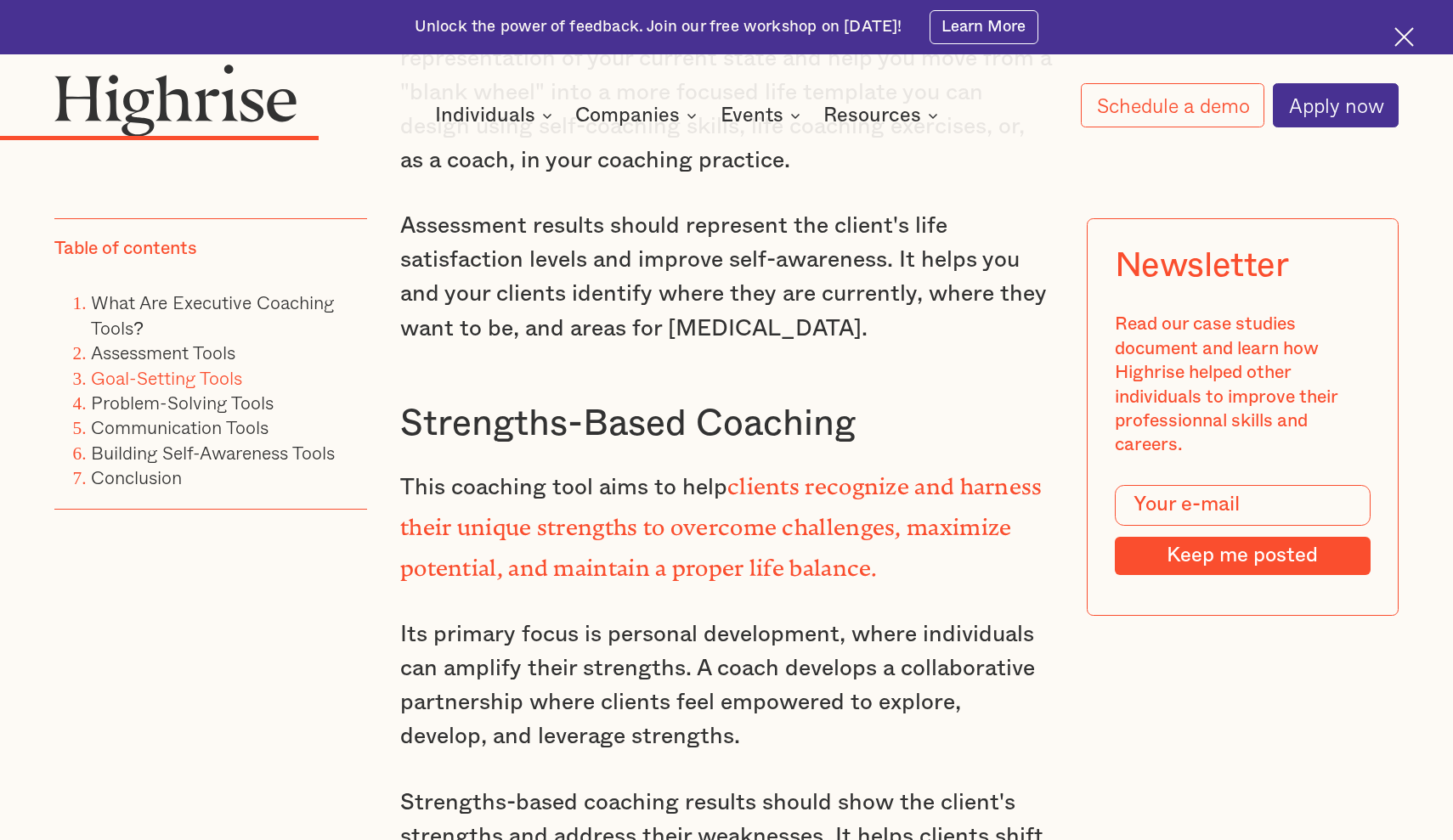
click at [827, 473] on strong "clients recognize and harness their unique strengths to overcome challenges, ma…" at bounding box center [721, 521] width 643 height 97
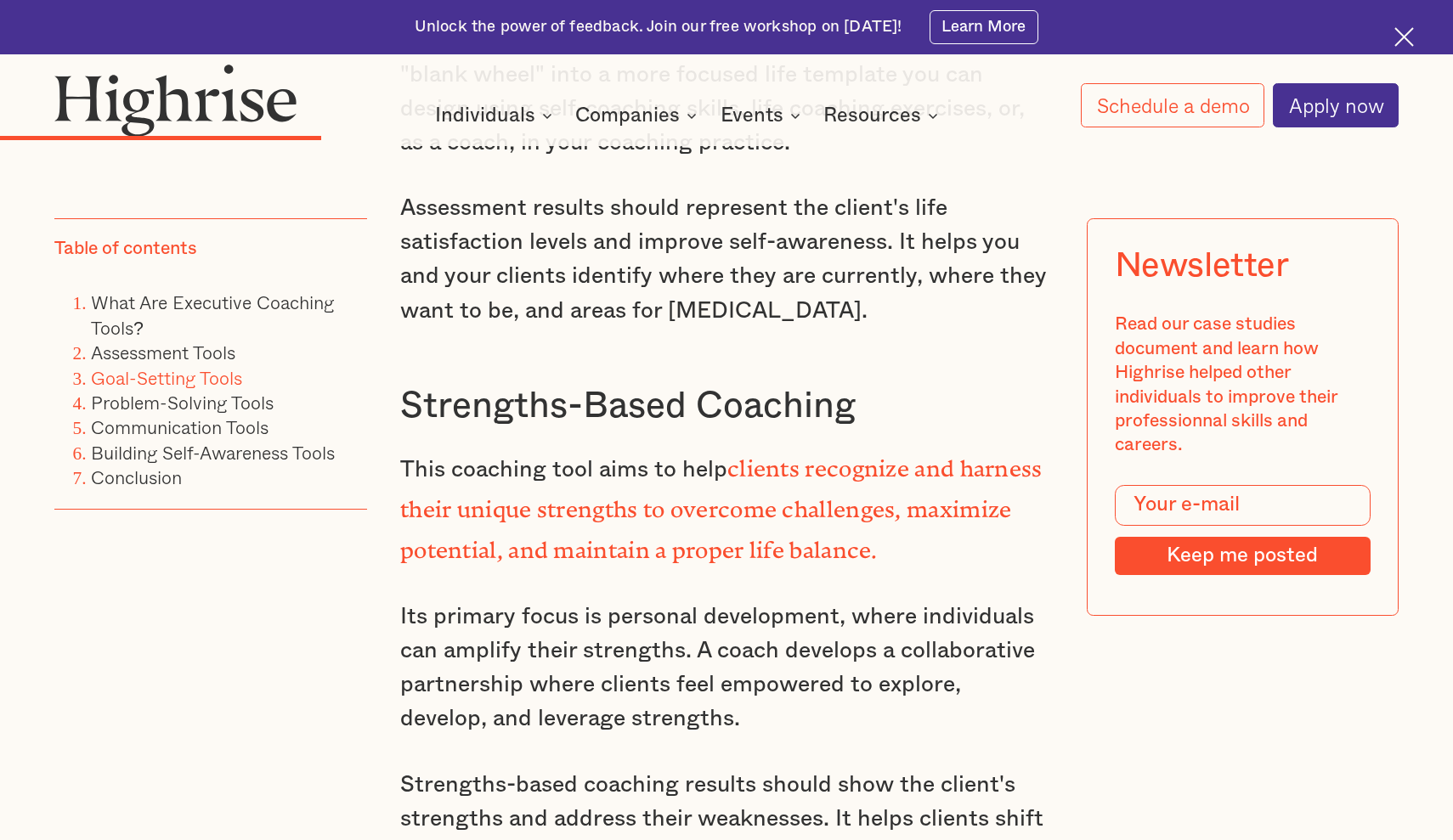
scroll to position [7125, 0]
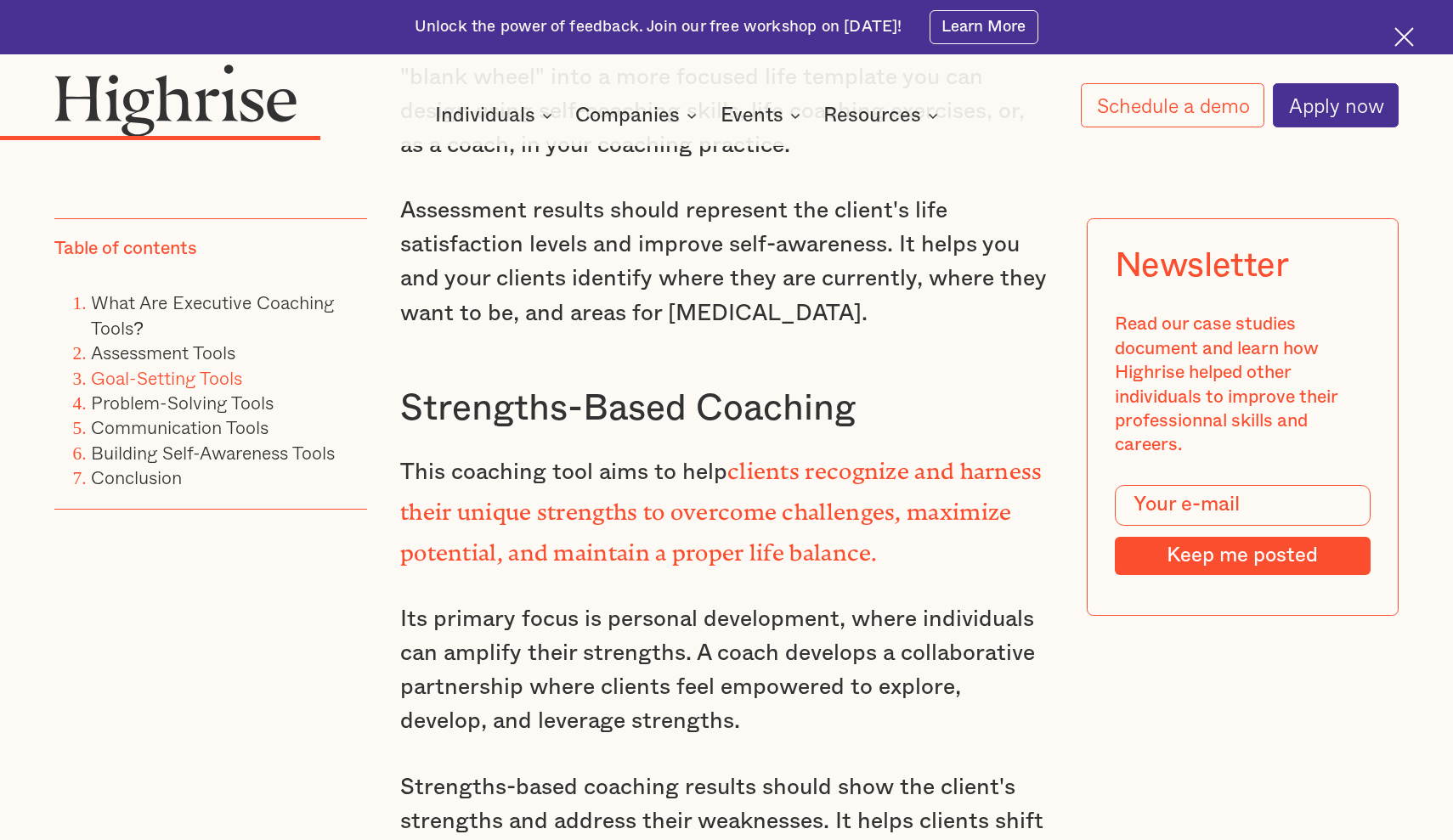
drag, startPoint x: 734, startPoint y: 351, endPoint x: 888, endPoint y: 407, distance: 163.9
click at [888, 449] on p "This coaching tool aims to help clients recognize and harness their unique stre…" at bounding box center [726, 510] width 652 height 122
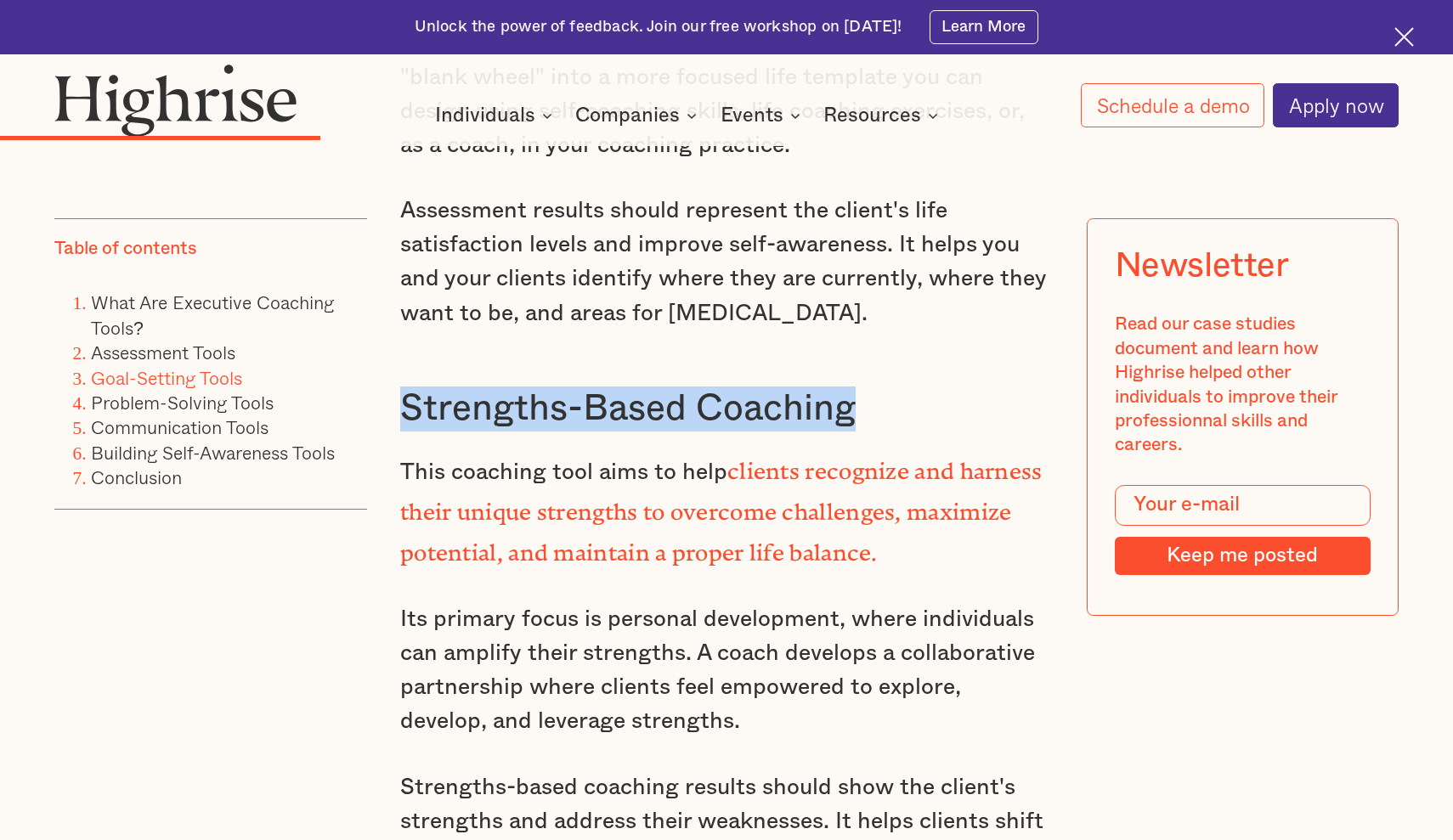
drag, startPoint x: 863, startPoint y: 299, endPoint x: 410, endPoint y: 305, distance: 453.0
click at [410, 387] on h3 "Strengths-Based Coaching" at bounding box center [726, 409] width 652 height 45
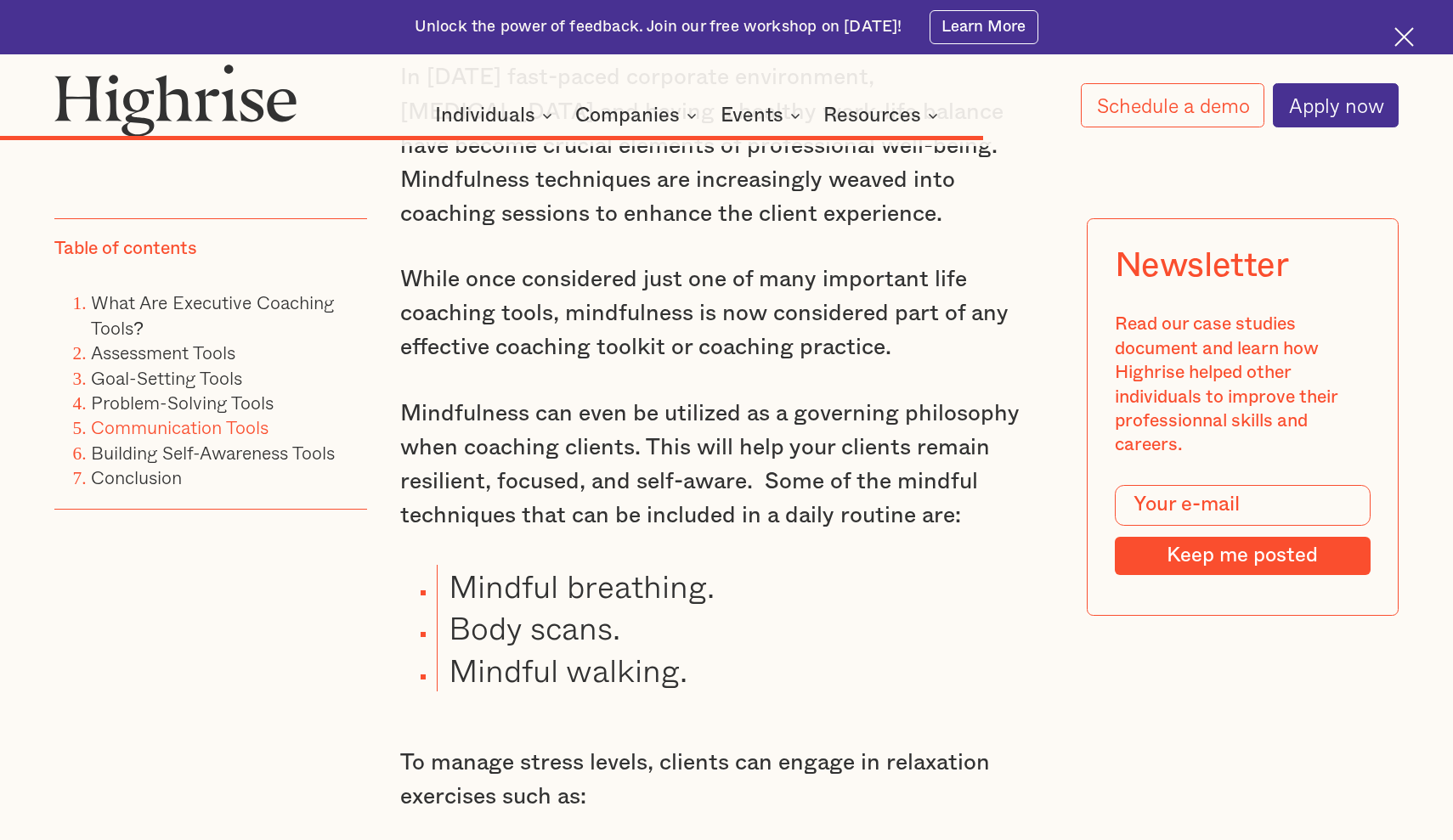
scroll to position [17315, 0]
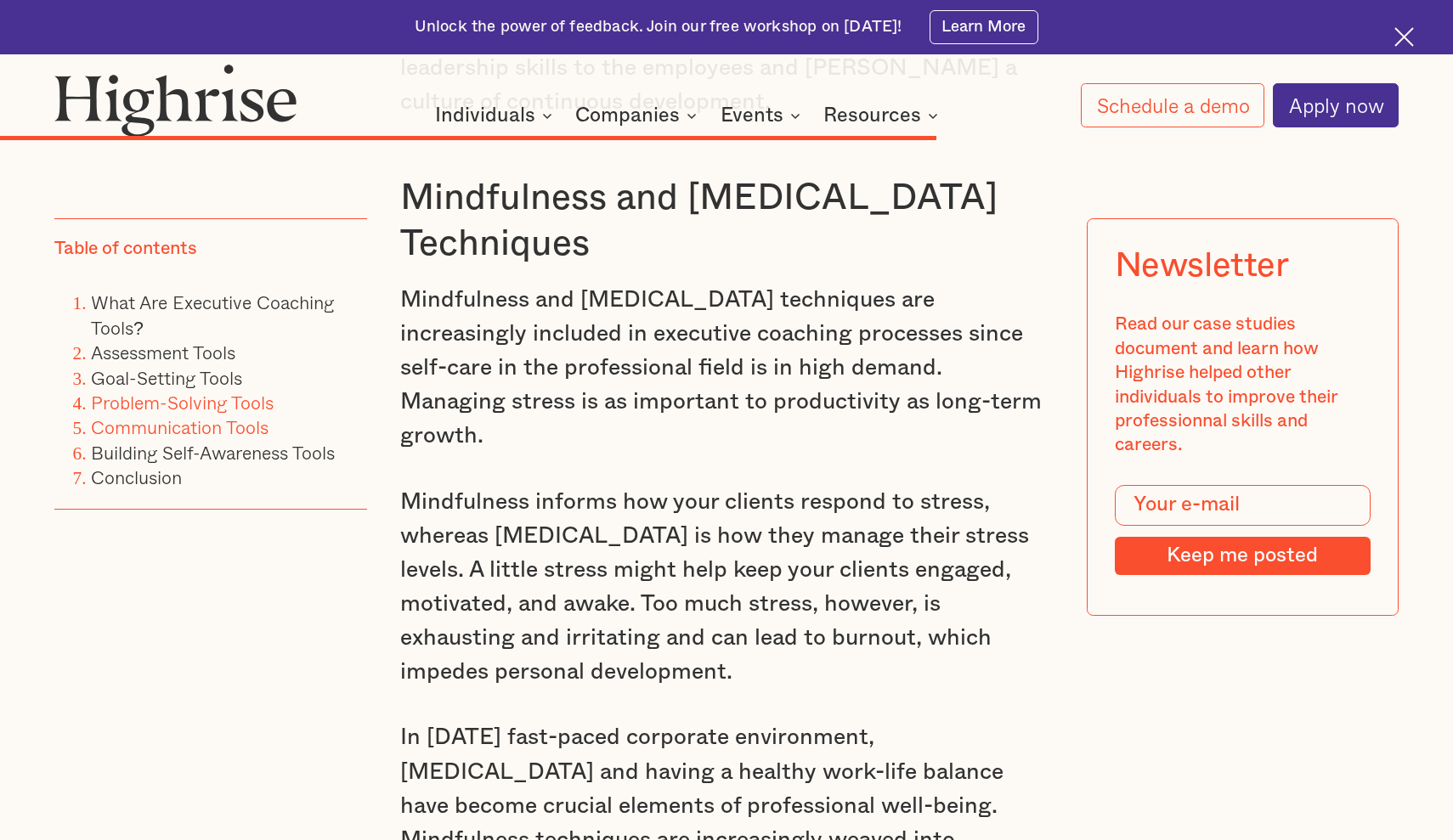
click at [172, 403] on link "Problem-Solving Tools" at bounding box center [182, 402] width 182 height 28
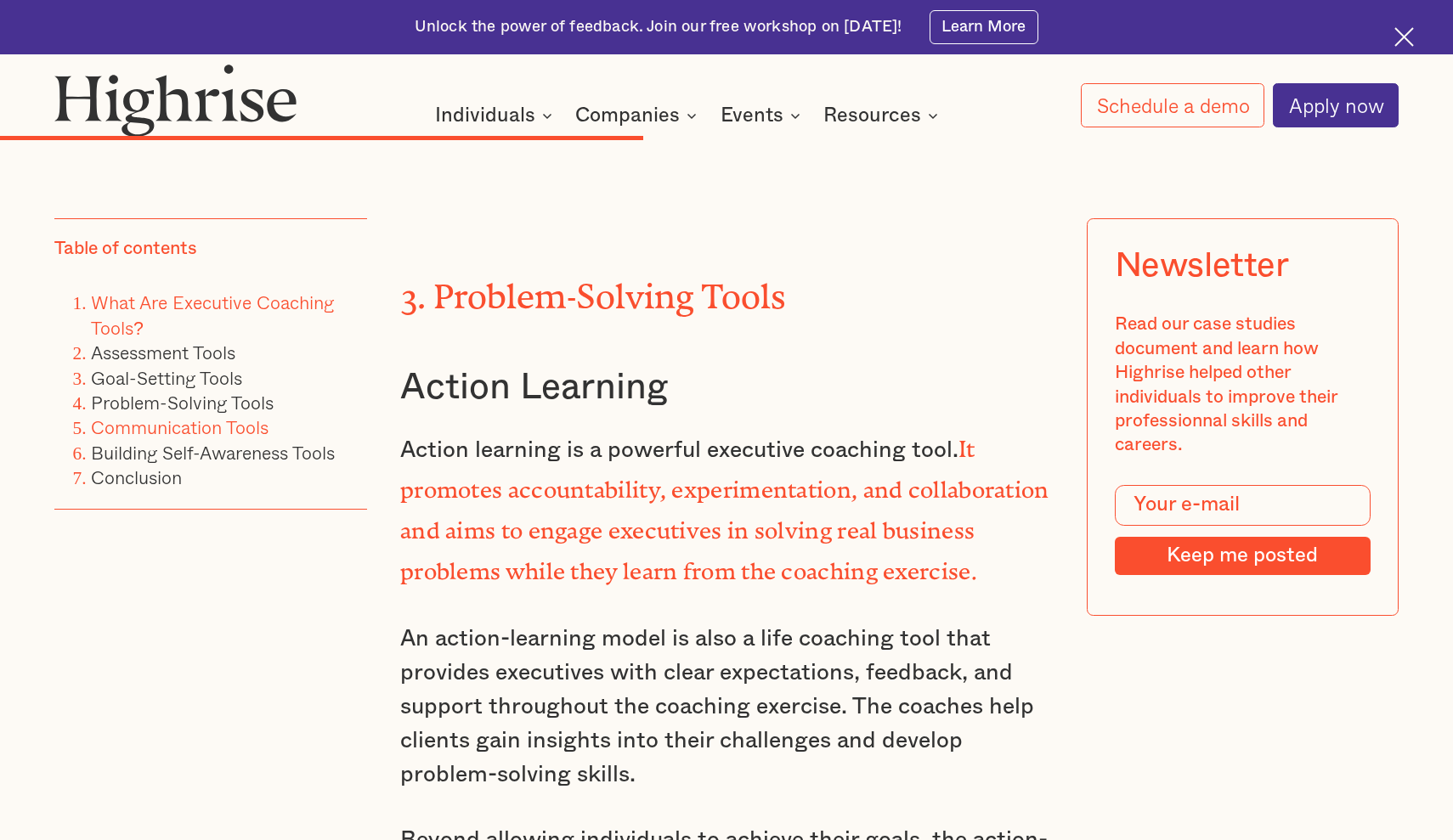
click at [205, 315] on link "What Are Executive Coaching Tools?" at bounding box center [212, 314] width 243 height 52
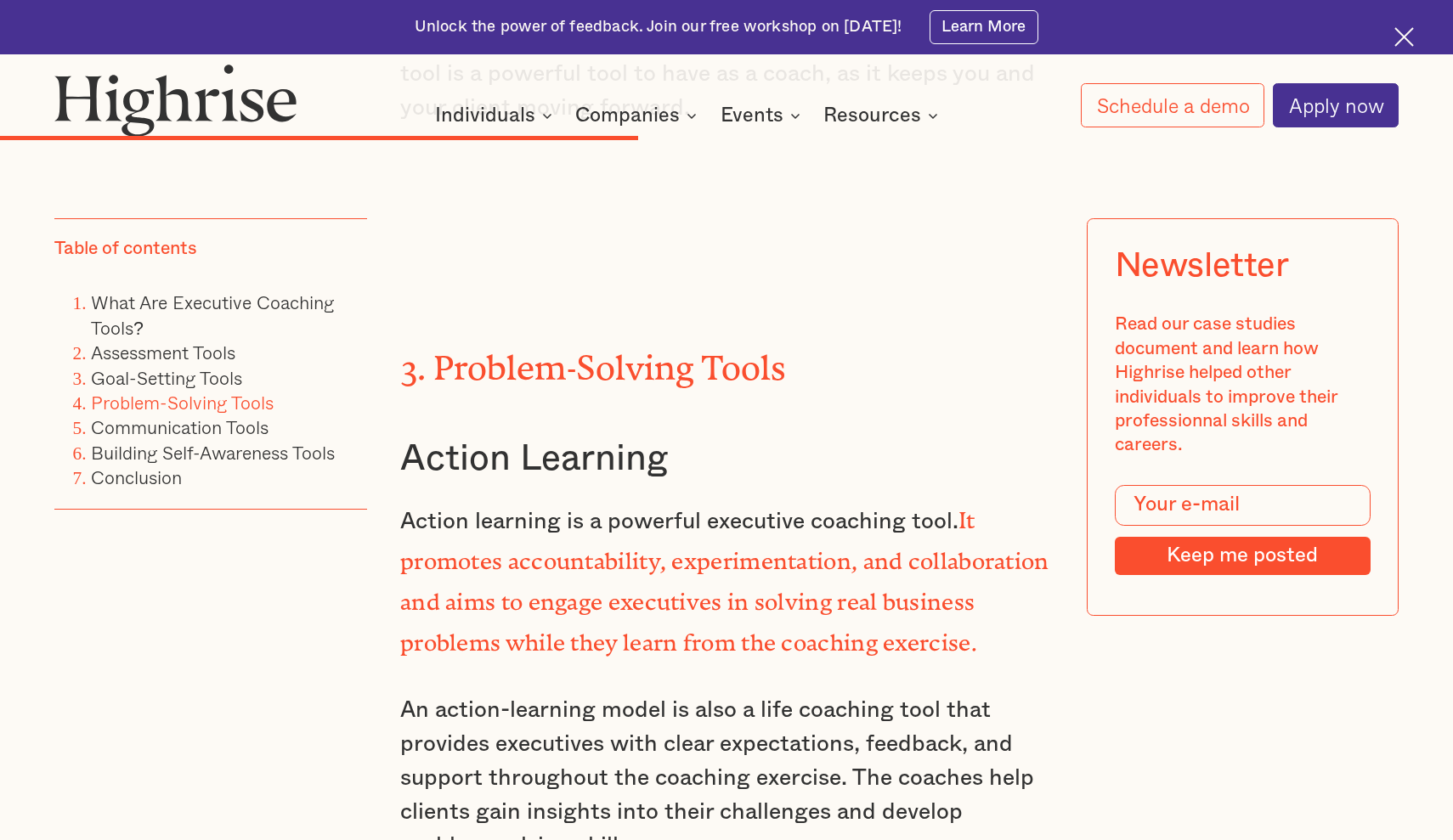
scroll to position [12398, 0]
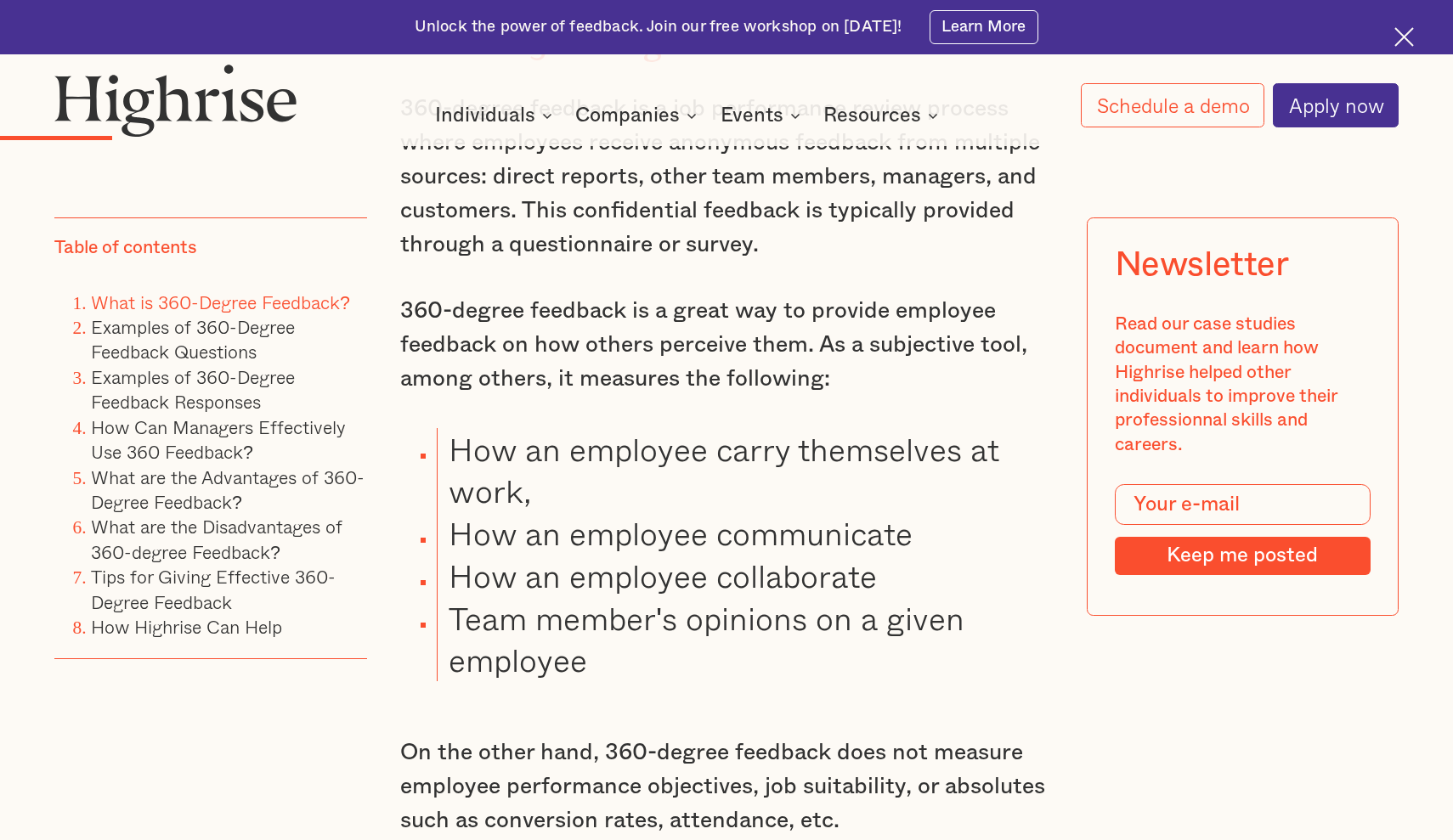
scroll to position [2304, 0]
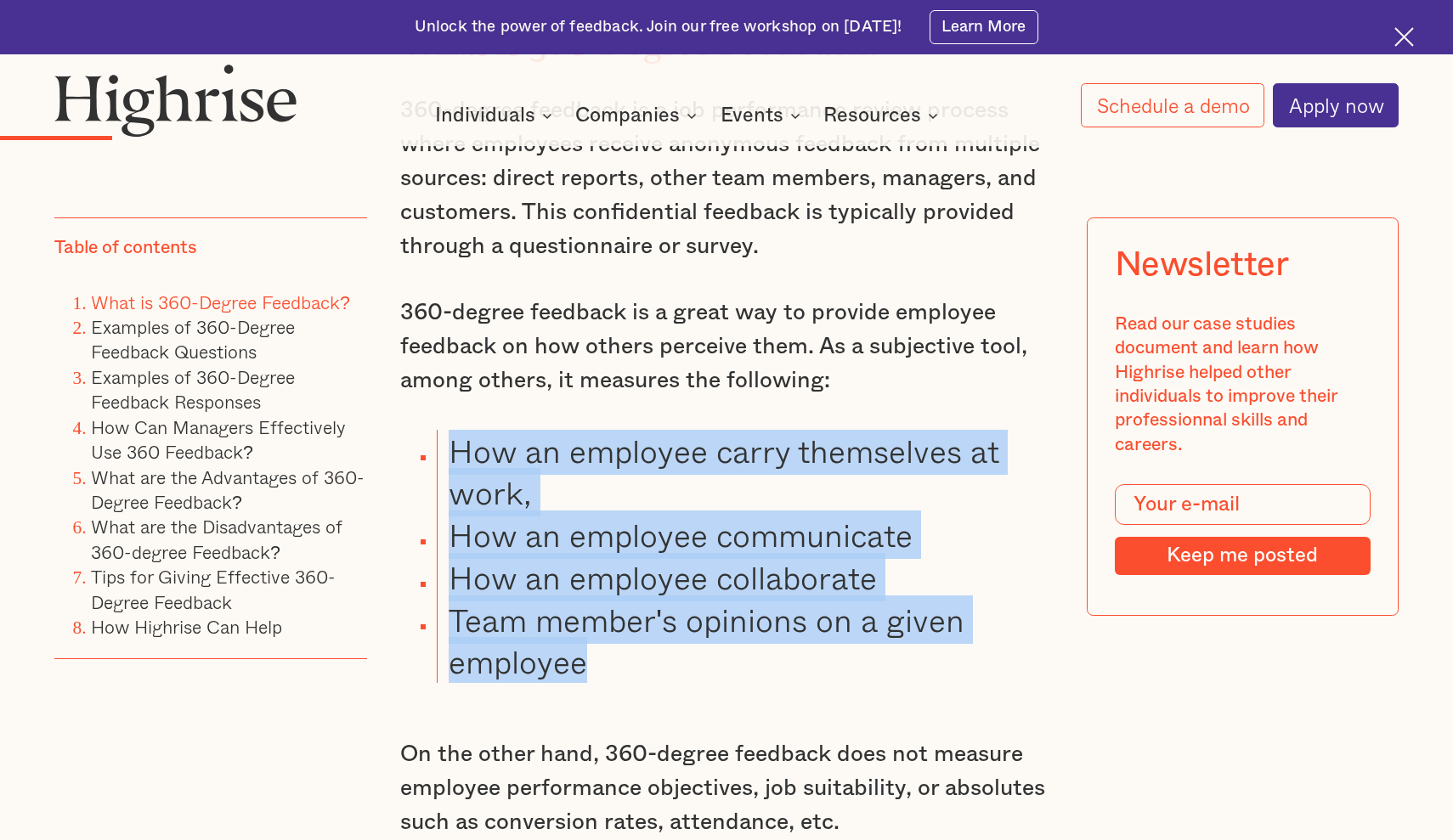
drag, startPoint x: 585, startPoint y: 627, endPoint x: 453, endPoint y: 409, distance: 254.8
click at [452, 430] on ul "How an employee carry themselves at work, How an employee communicate How an em…" at bounding box center [712, 557] width 679 height 254
copy ul "How an employee carry themselves at work, How an employee communicate How an em…"
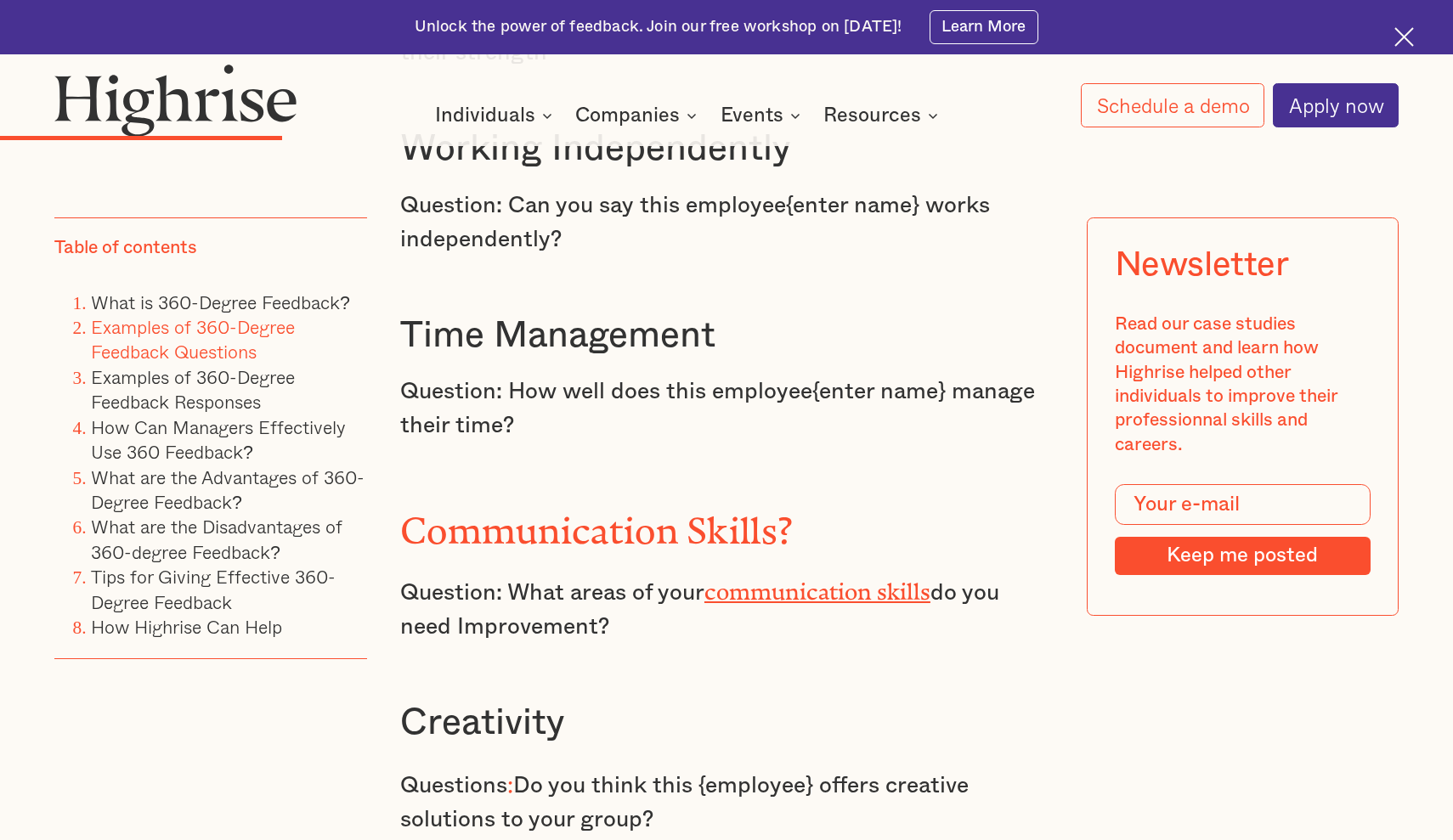
scroll to position [4339, 0]
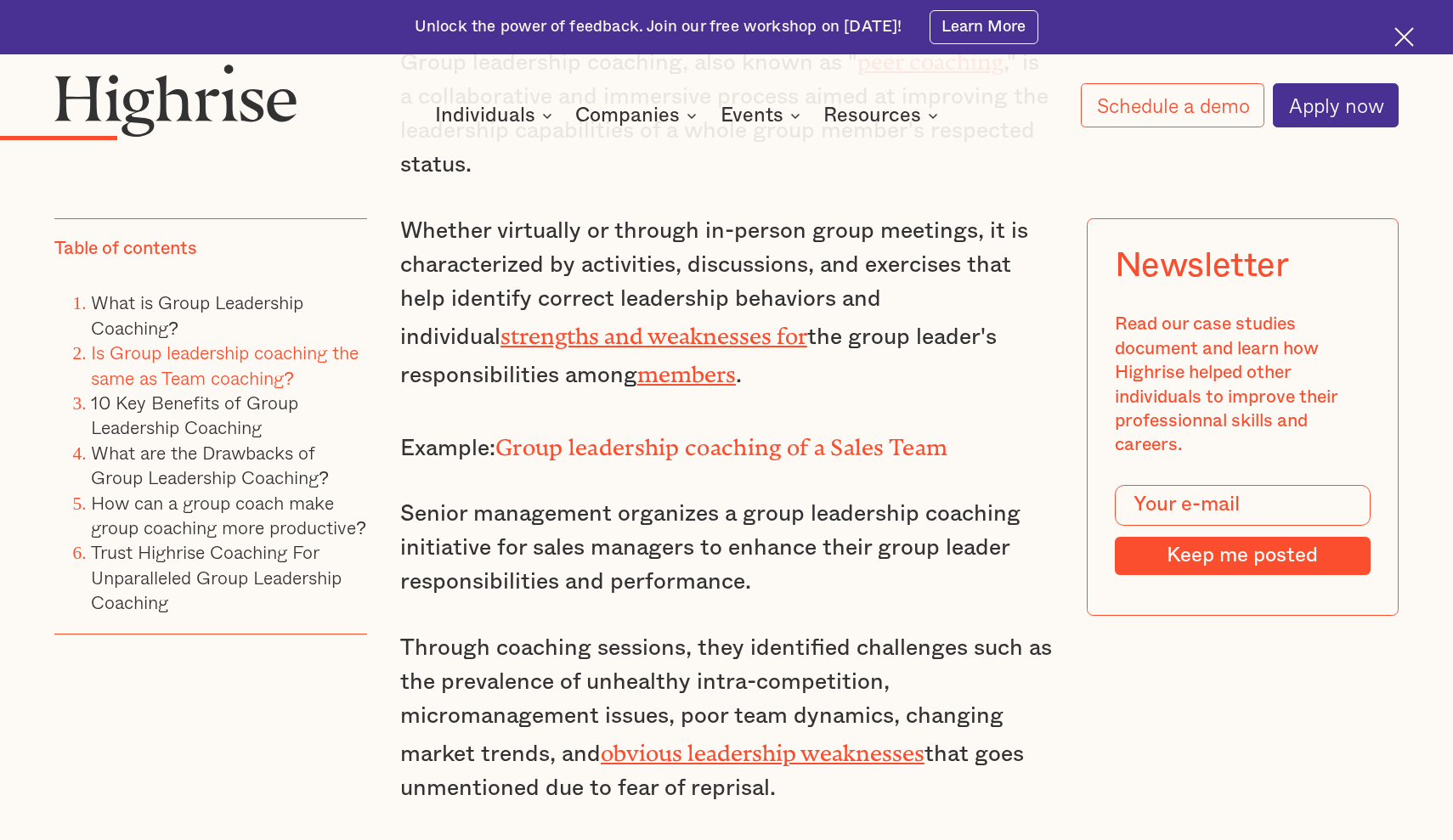
scroll to position [2874, 0]
